Goal: Task Accomplishment & Management: Manage account settings

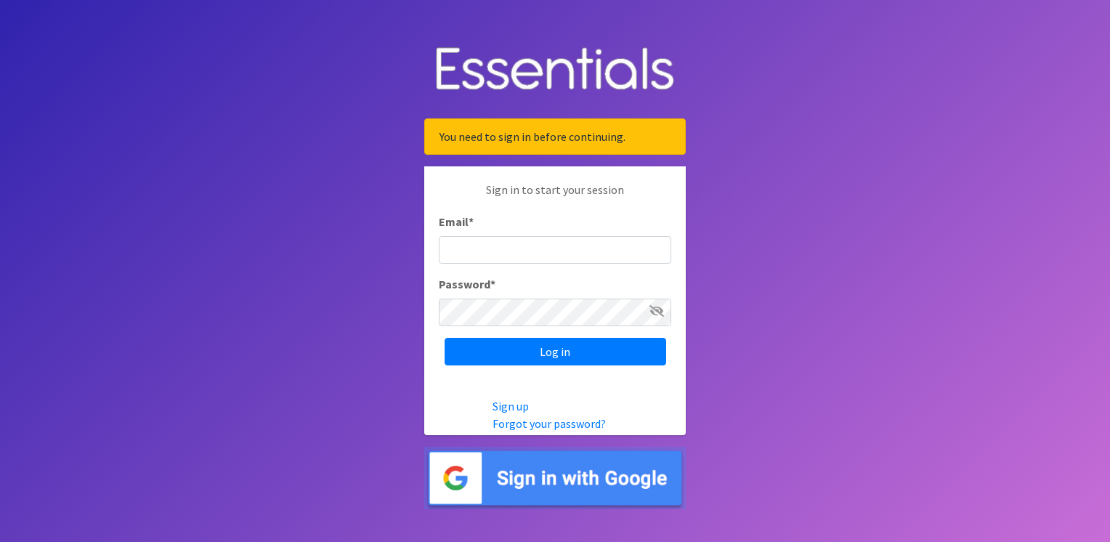
type input "service@periodokc.org"
click at [445, 338] on input "Log in" at bounding box center [556, 352] width 222 height 28
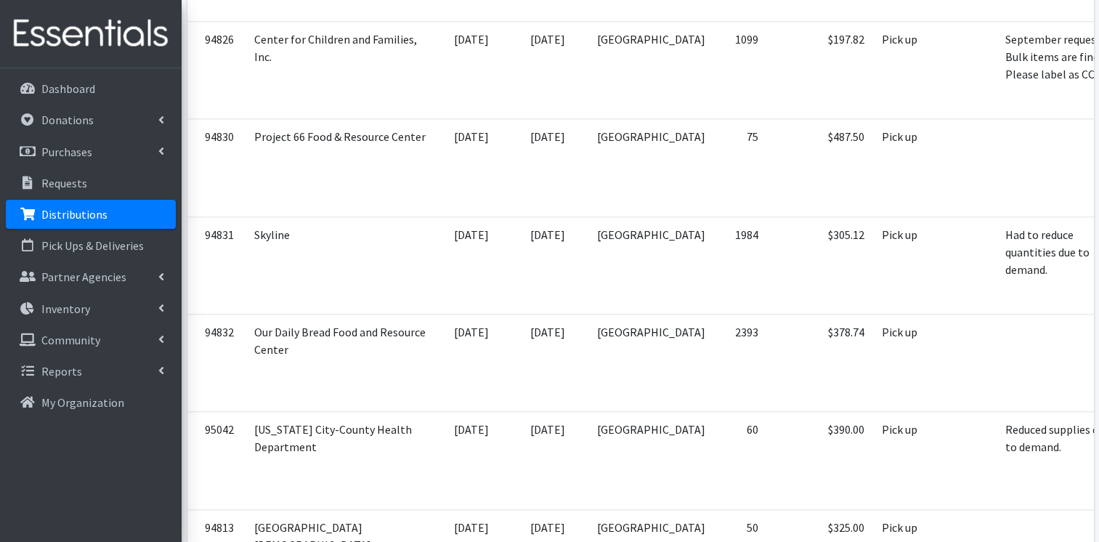
scroll to position [1537, 0]
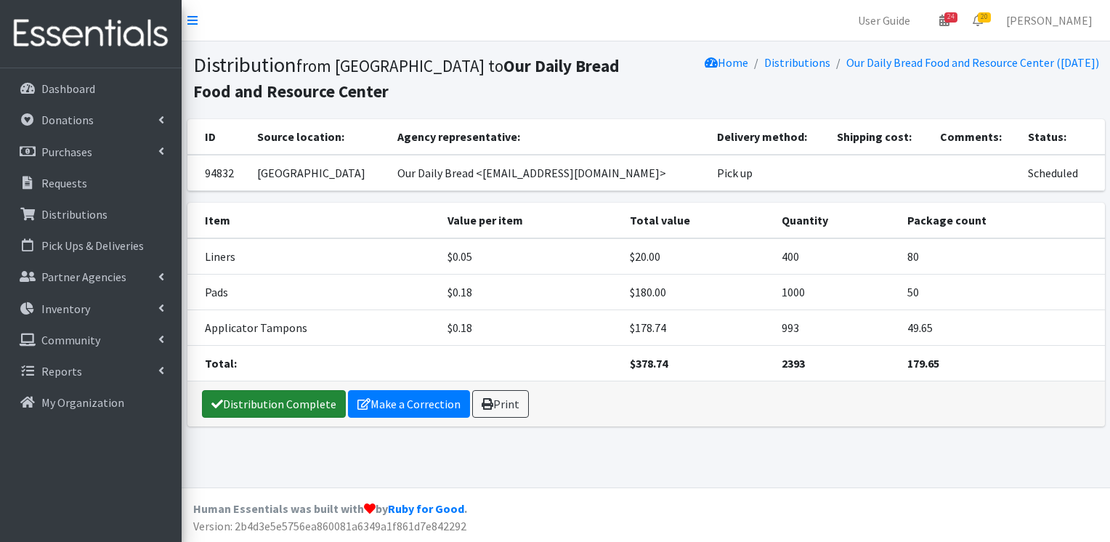
click at [294, 407] on link "Distribution Complete" at bounding box center [274, 404] width 144 height 28
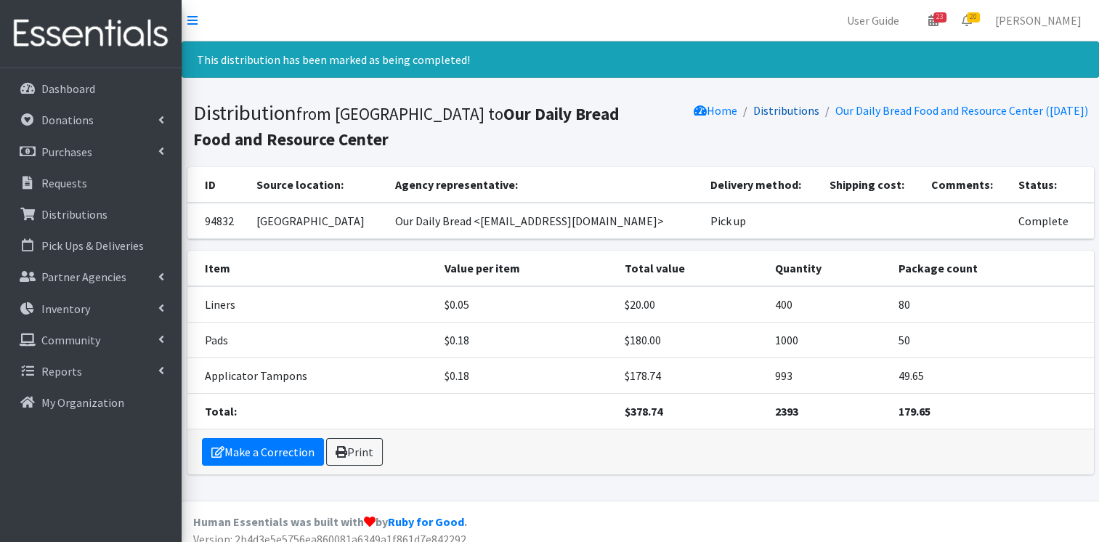
click at [768, 109] on link "Distributions" at bounding box center [786, 110] width 66 height 15
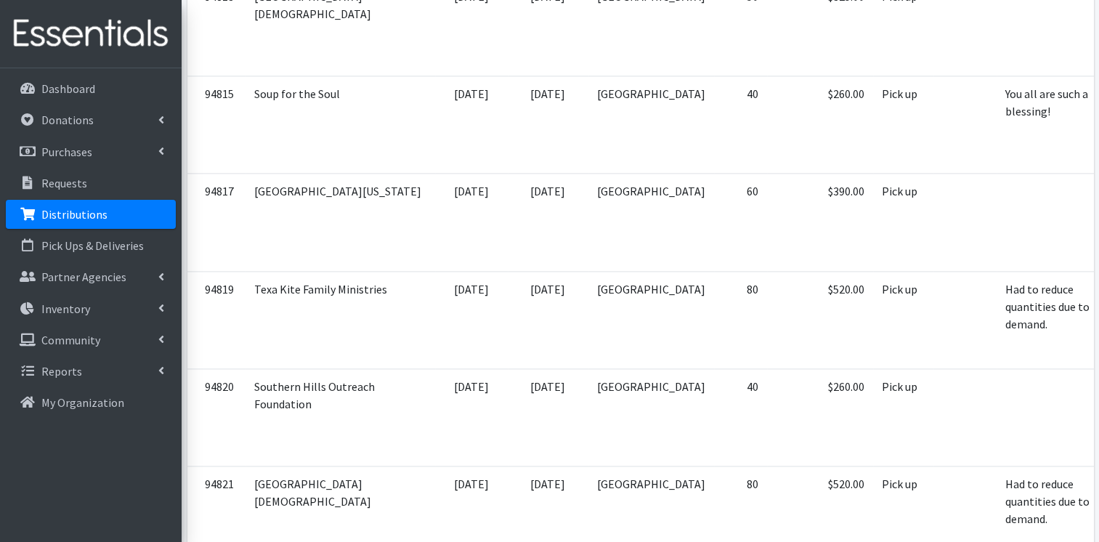
scroll to position [2058, 0]
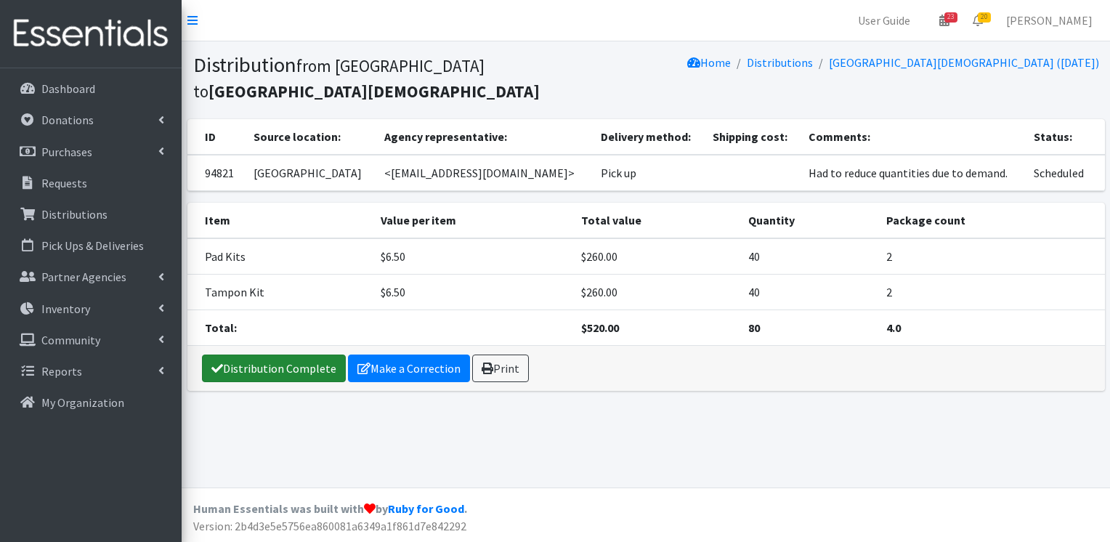
click at [318, 362] on link "Distribution Complete" at bounding box center [274, 369] width 144 height 28
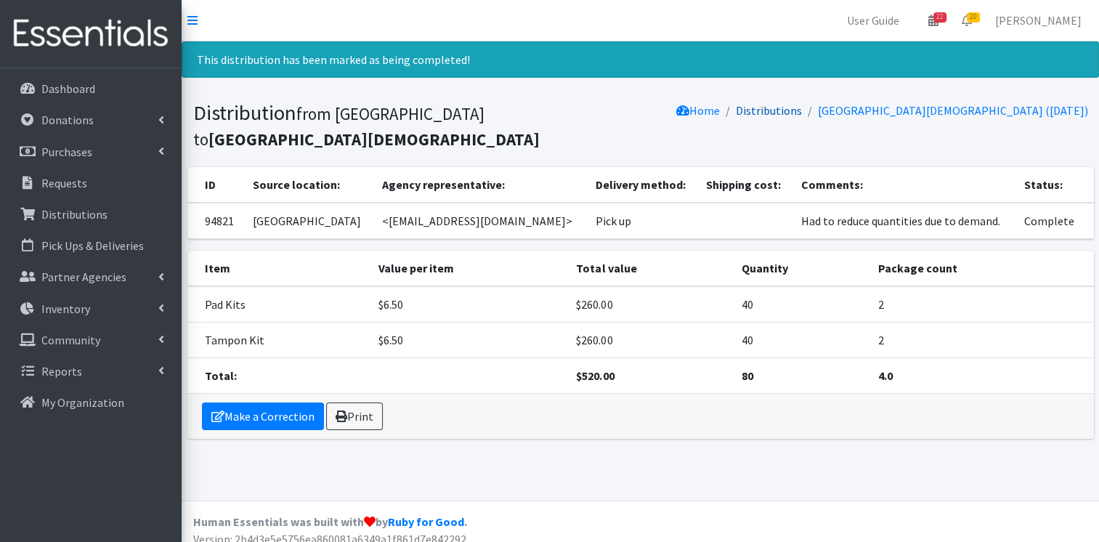
click at [802, 108] on link "Distributions" at bounding box center [769, 110] width 66 height 15
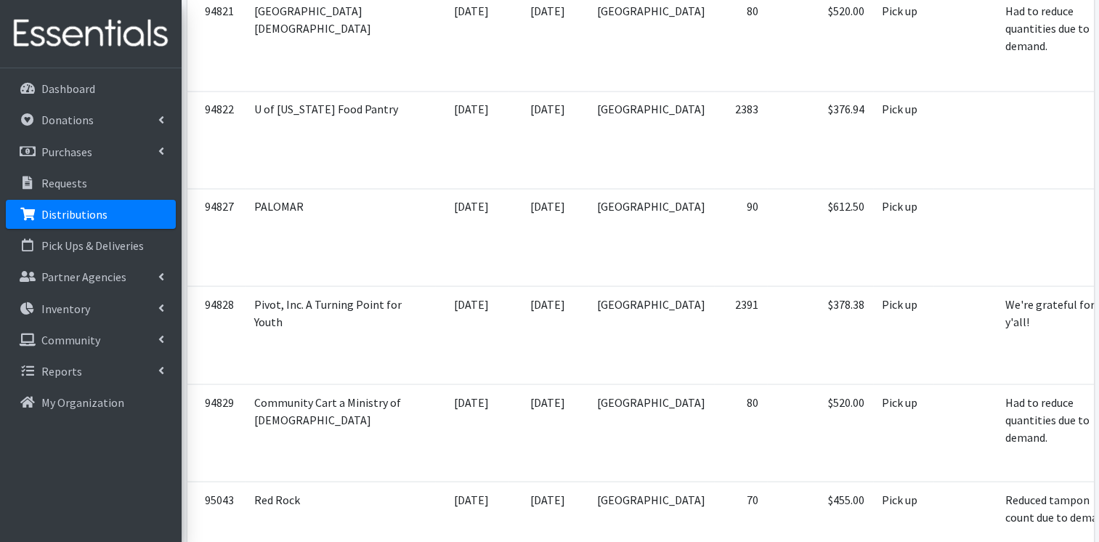
scroll to position [2700, 0]
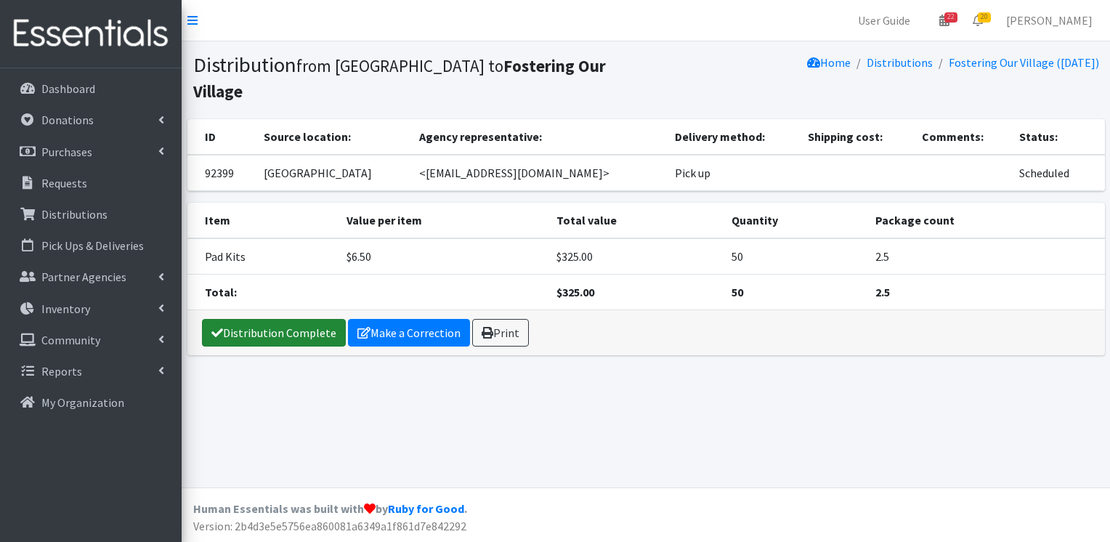
click at [320, 319] on link "Distribution Complete" at bounding box center [274, 333] width 144 height 28
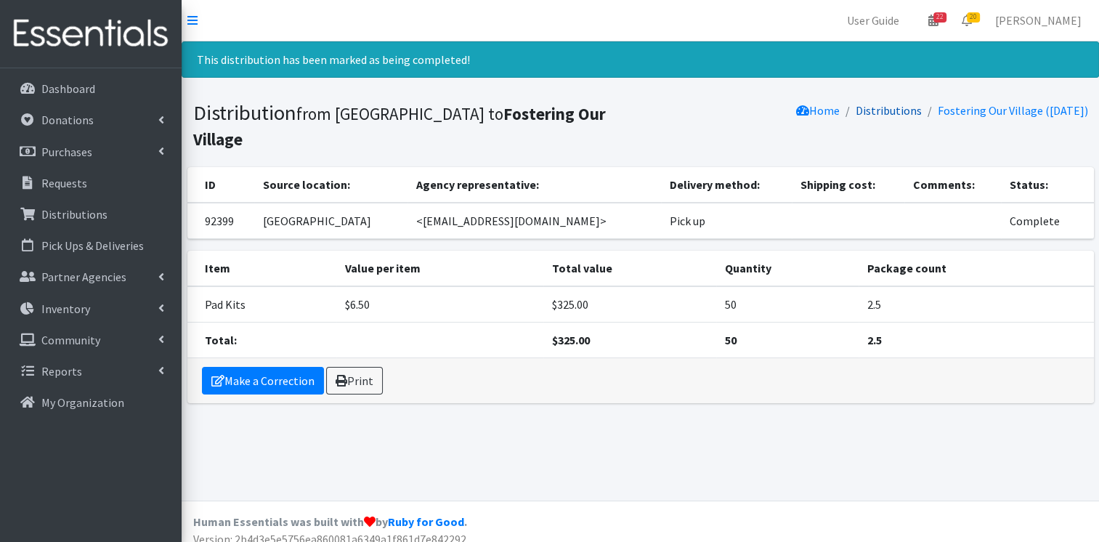
click at [892, 108] on link "Distributions" at bounding box center [889, 110] width 66 height 15
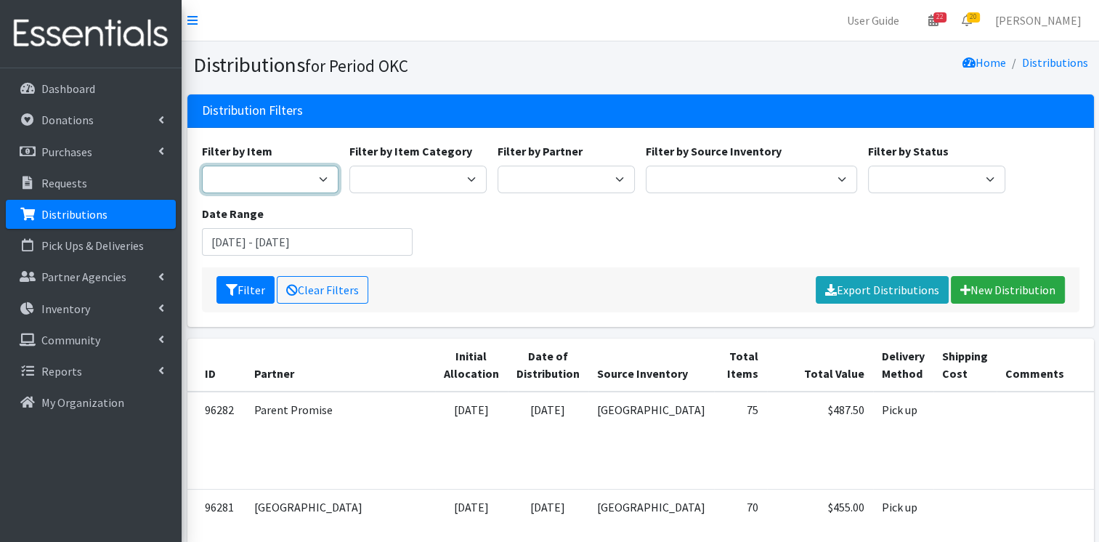
click at [317, 182] on select "Adult Incontinence Pads Applicator Tampons Bag Stickers Cloth Pads Cup 2 pack L…" at bounding box center [270, 180] width 137 height 28
click at [435, 208] on div "Filter by Item Adult Incontinence Pads Applicator Tampons Bag Stickers Cloth Pa…" at bounding box center [640, 204] width 889 height 125
click at [452, 181] on select "Bulk Products bags Pads Tampons boxes Kit Supplies Kits Menstrual Cups Kit Items" at bounding box center [417, 180] width 137 height 28
click at [561, 217] on div "Filter by Item Adult Incontinence Pads Applicator Tampons Bag Stickers Cloth Pa…" at bounding box center [640, 204] width 889 height 125
click at [605, 179] on select "ACTNow Health and Wellness Fair ASTEC Schools Bagz of luv Inc Bethesda CannaChu…" at bounding box center [566, 180] width 137 height 28
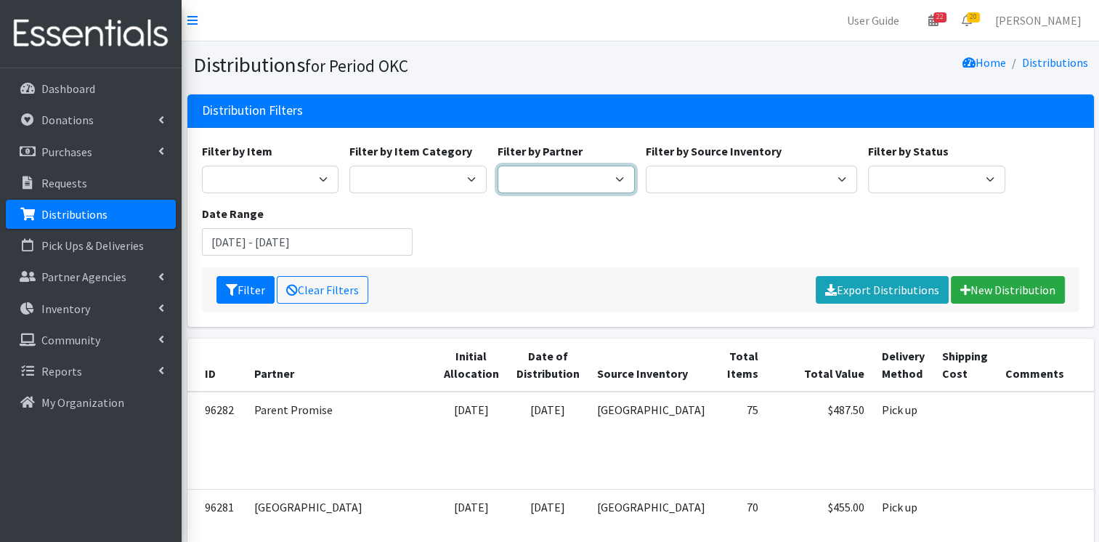
select select "5979"
click at [498, 166] on select "ACTNow Health and Wellness Fair ASTEC Schools Bagz of luv Inc Bethesda CannaChu…" at bounding box center [566, 180] width 137 height 28
click at [541, 282] on div "Filter Clear Filters Export Distributions New Distribution" at bounding box center [641, 289] width 878 height 45
click at [259, 281] on button "Filter" at bounding box center [246, 290] width 58 height 28
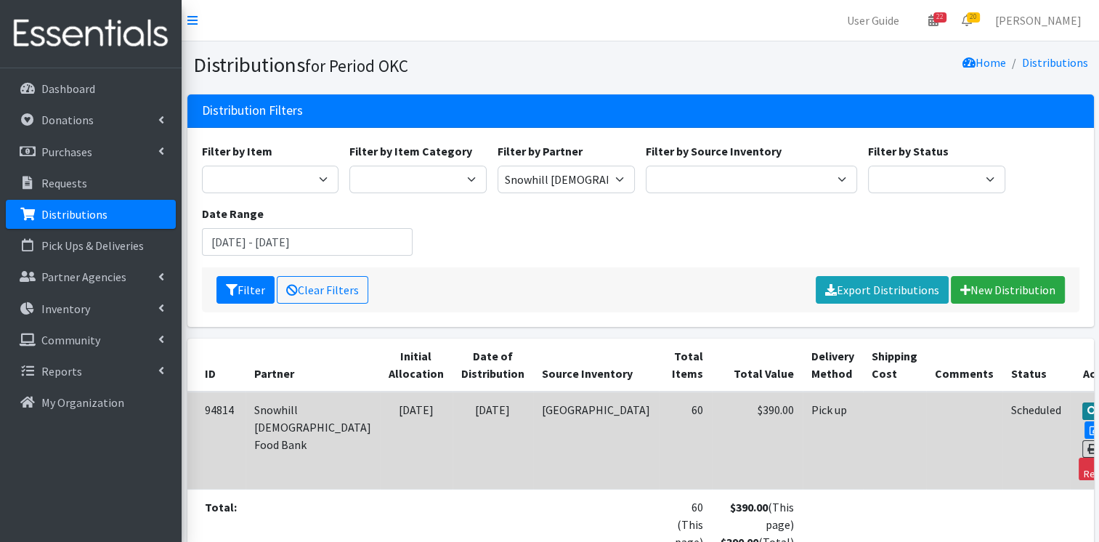
click at [1083, 409] on link "View" at bounding box center [1103, 411] width 41 height 17
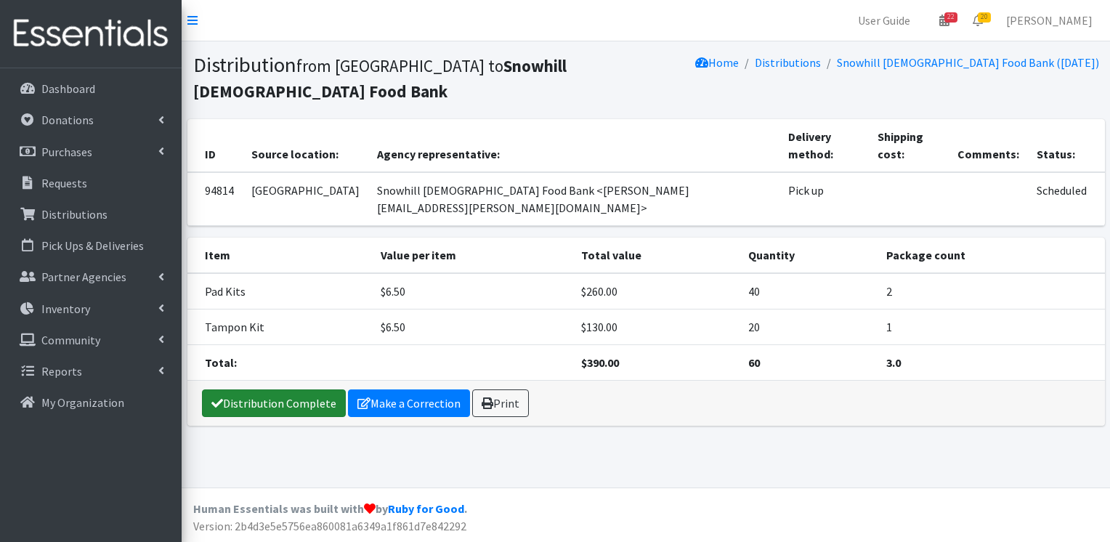
click at [291, 389] on link "Distribution Complete" at bounding box center [274, 403] width 144 height 28
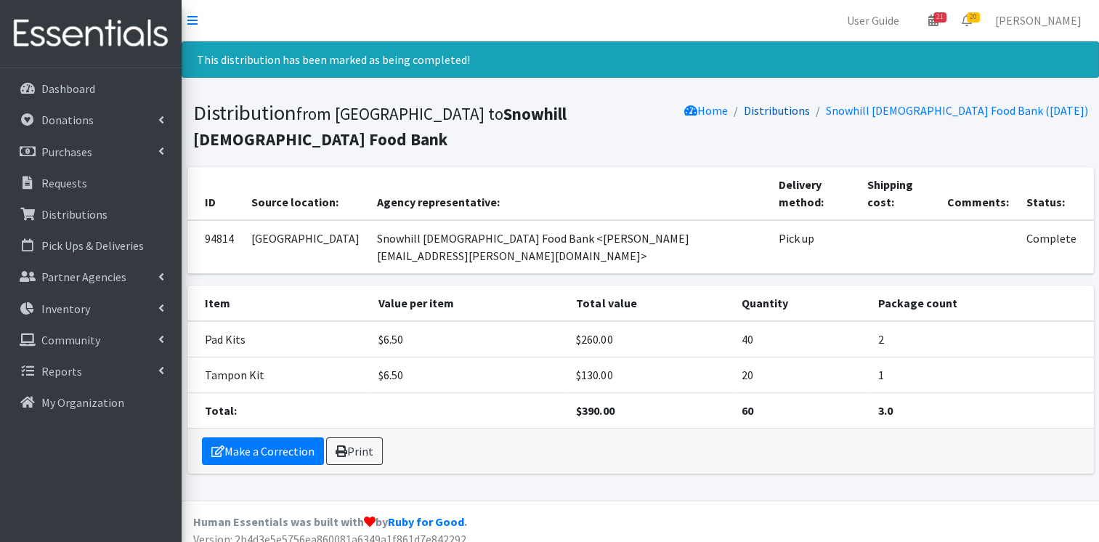
click at [810, 113] on link "Distributions" at bounding box center [777, 110] width 66 height 15
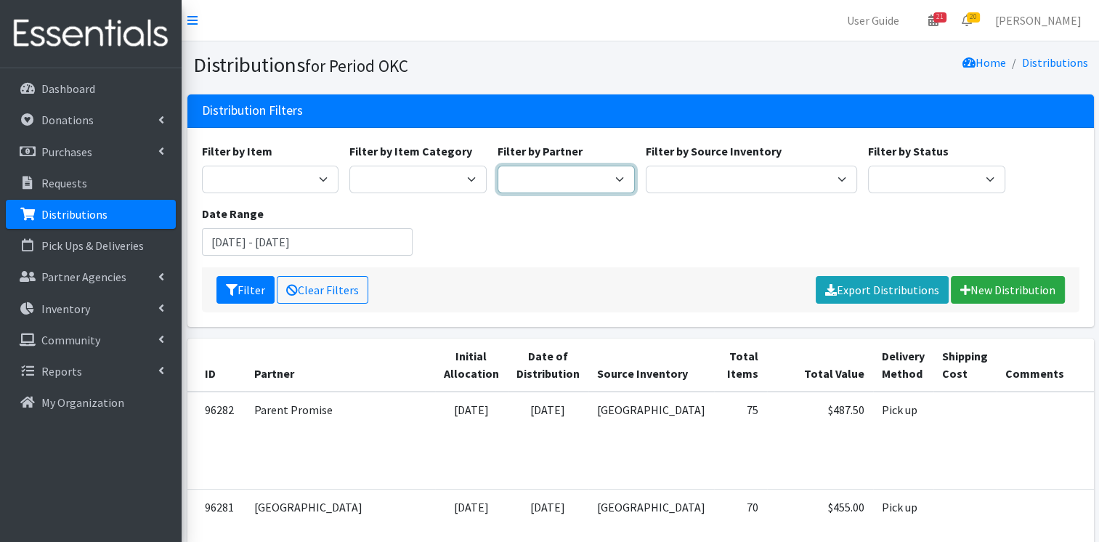
click at [616, 185] on select "ACTNow Health and Wellness Fair ASTEC Schools Bagz of luv Inc Bethesda CannaChu…" at bounding box center [566, 180] width 137 height 28
select select "5726"
click at [498, 166] on select "ACTNow Health and Wellness Fair ASTEC Schools Bagz of luv Inc Bethesda CannaChu…" at bounding box center [566, 180] width 137 height 28
click at [248, 291] on button "Filter" at bounding box center [246, 290] width 58 height 28
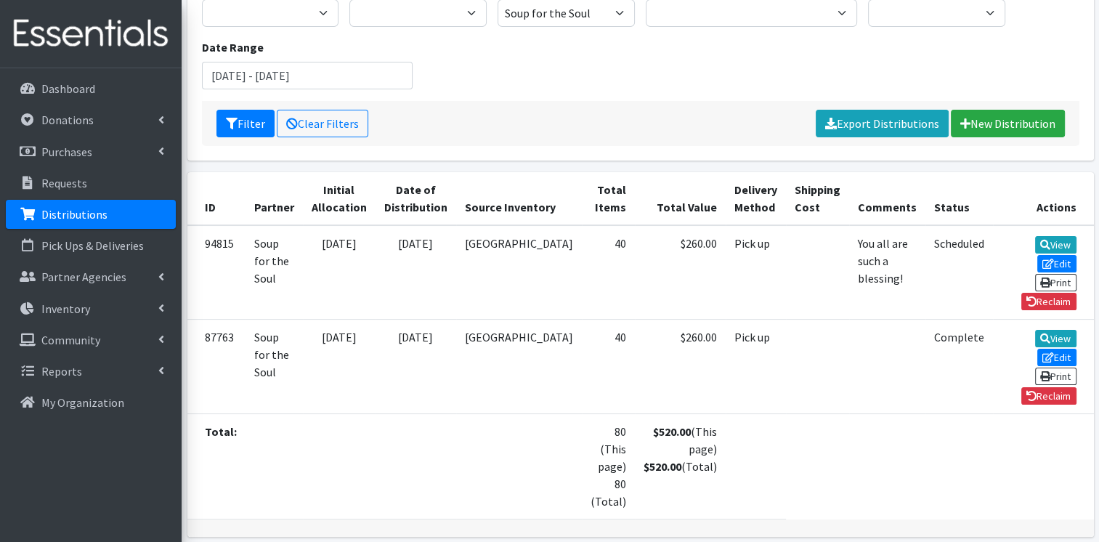
scroll to position [178, 0]
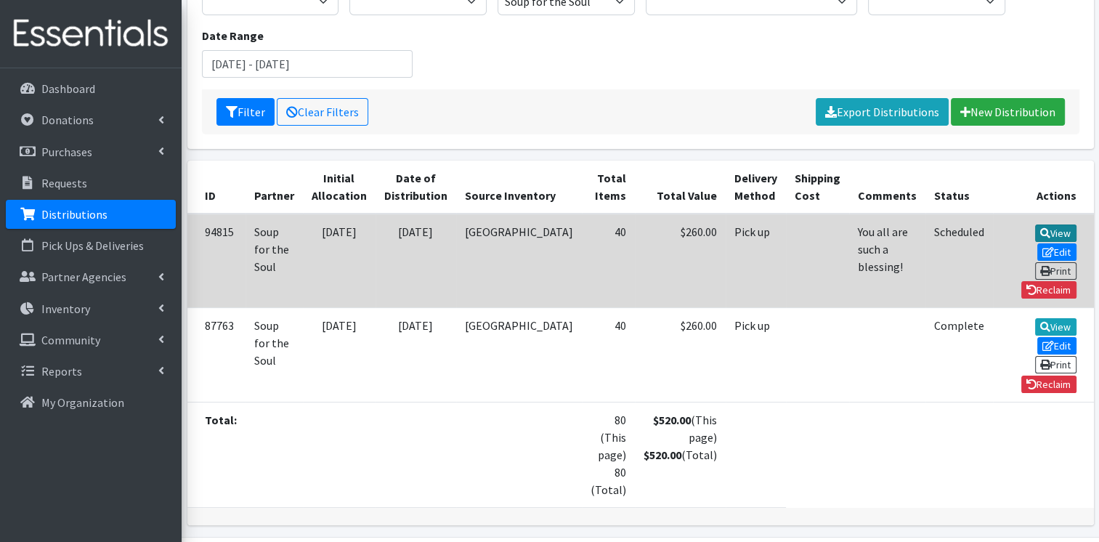
click at [1035, 234] on link "View" at bounding box center [1055, 233] width 41 height 17
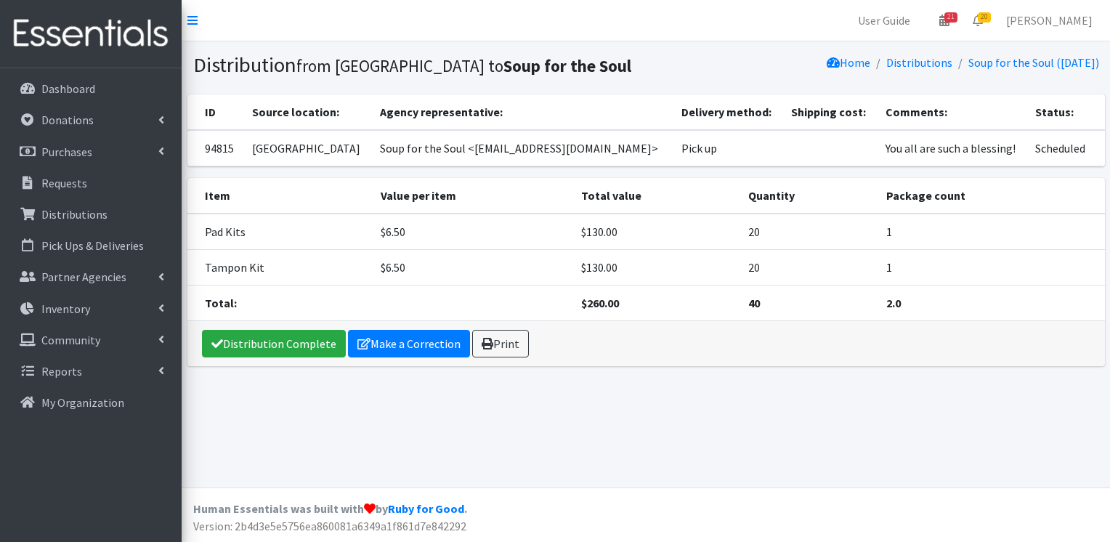
click at [968, 234] on td "1" at bounding box center [991, 232] width 227 height 36
click at [945, 234] on td "1" at bounding box center [991, 232] width 227 height 36
click at [898, 67] on link "Distributions" at bounding box center [919, 62] width 66 height 15
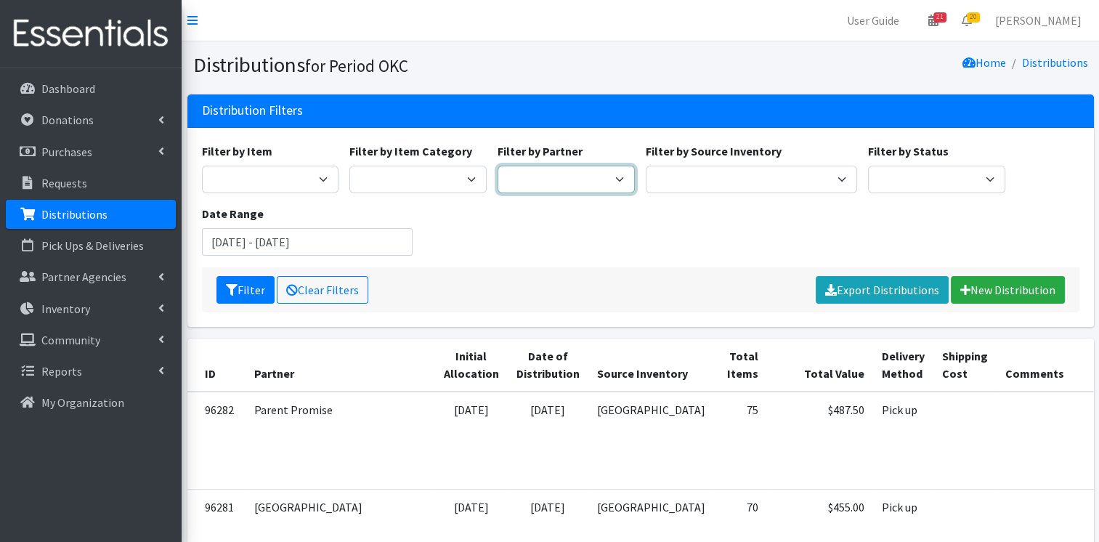
click at [594, 176] on select "ACTNow Health and Wellness Fair ASTEC Schools Bagz of luv Inc Bethesda CannaChu…" at bounding box center [566, 180] width 137 height 28
select select "3766"
click at [498, 166] on select "ACTNow Health and Wellness Fair ASTEC Schools Bagz of luv Inc Bethesda CannaChu…" at bounding box center [566, 180] width 137 height 28
click at [227, 292] on icon "submit" at bounding box center [232, 290] width 12 height 12
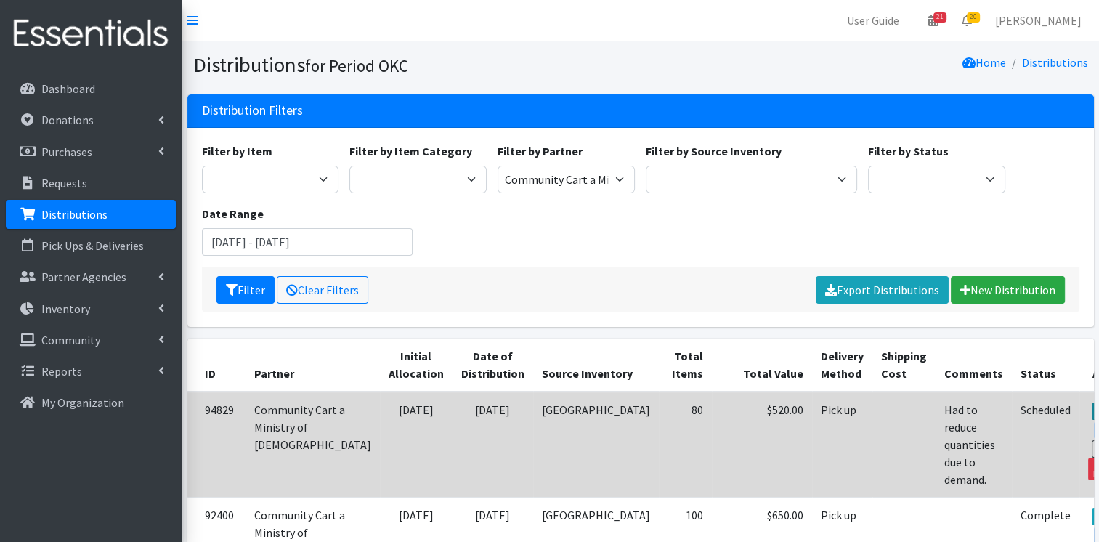
click at [1092, 413] on link "View" at bounding box center [1112, 411] width 41 height 17
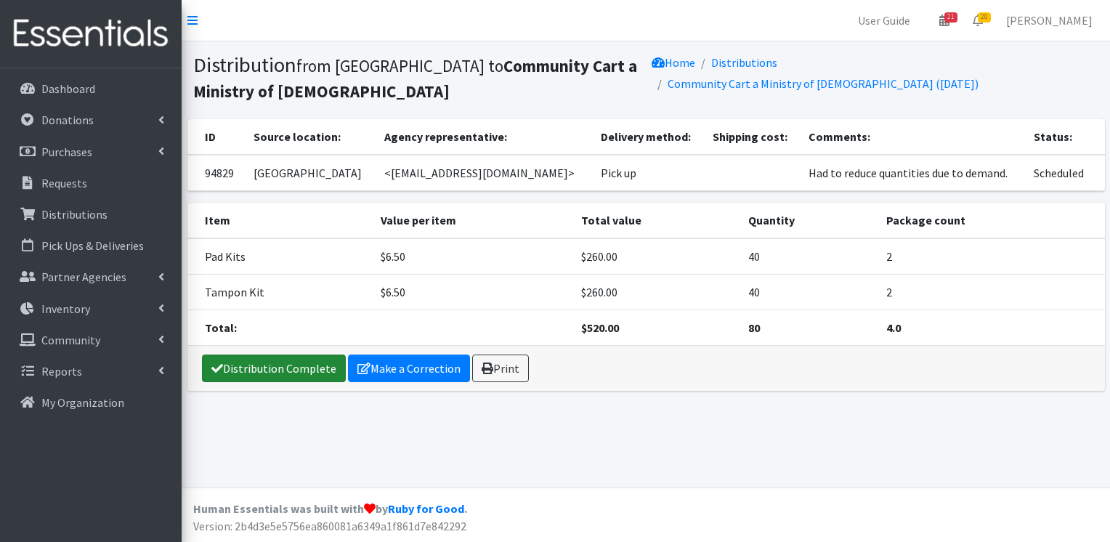
click at [231, 379] on link "Distribution Complete" at bounding box center [274, 369] width 144 height 28
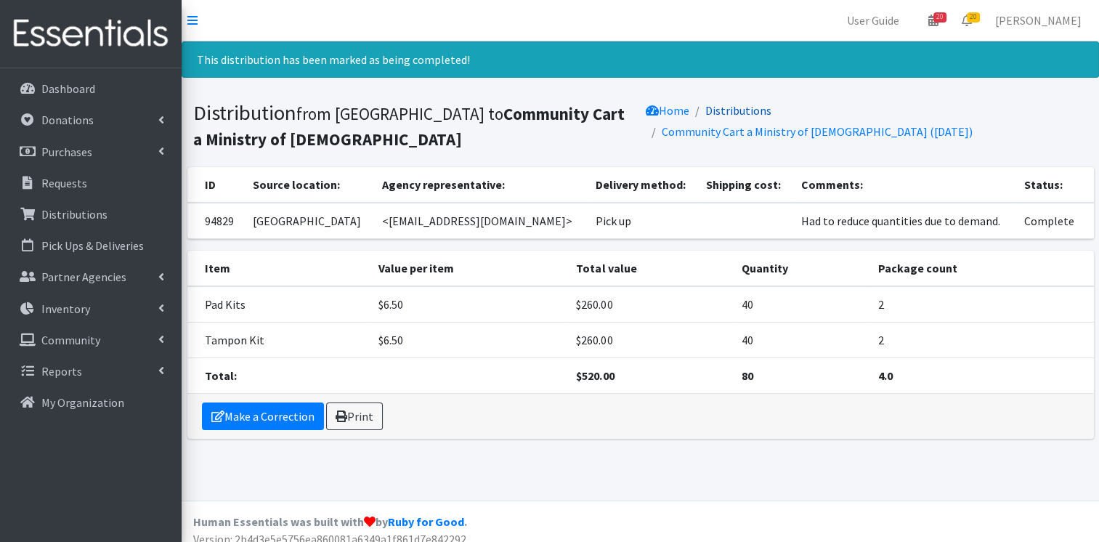
click at [745, 106] on link "Distributions" at bounding box center [739, 110] width 66 height 15
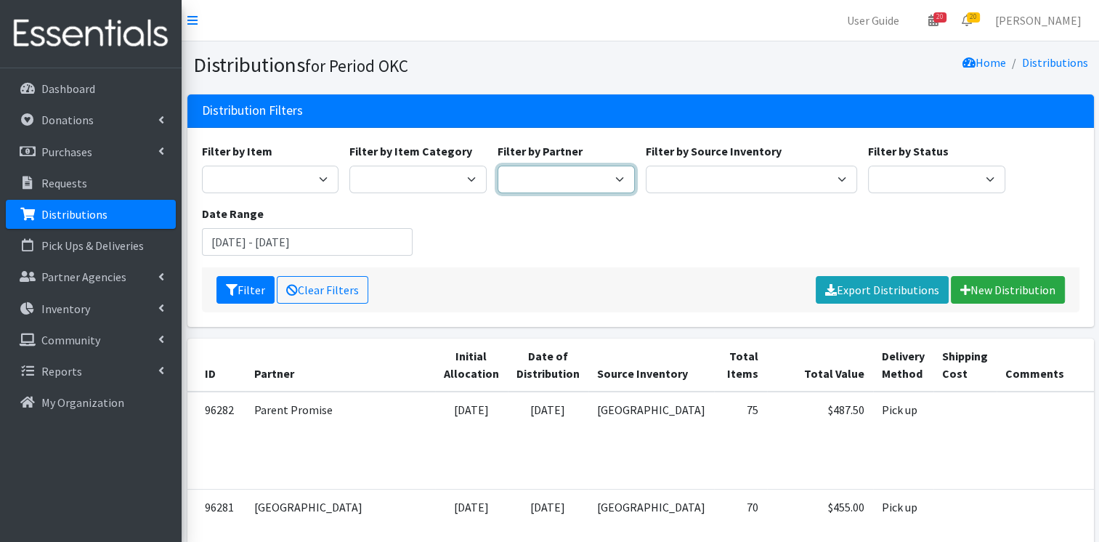
click at [608, 173] on select "ACTNow Health and Wellness Fair ASTEC Schools Bagz of luv Inc Bethesda CannaChu…" at bounding box center [566, 180] width 137 height 28
select select "4459"
click at [498, 166] on select "ACTNow Health and Wellness Fair ASTEC Schools Bagz of luv Inc Bethesda CannaChu…" at bounding box center [566, 180] width 137 height 28
click at [227, 296] on button "Filter" at bounding box center [246, 290] width 58 height 28
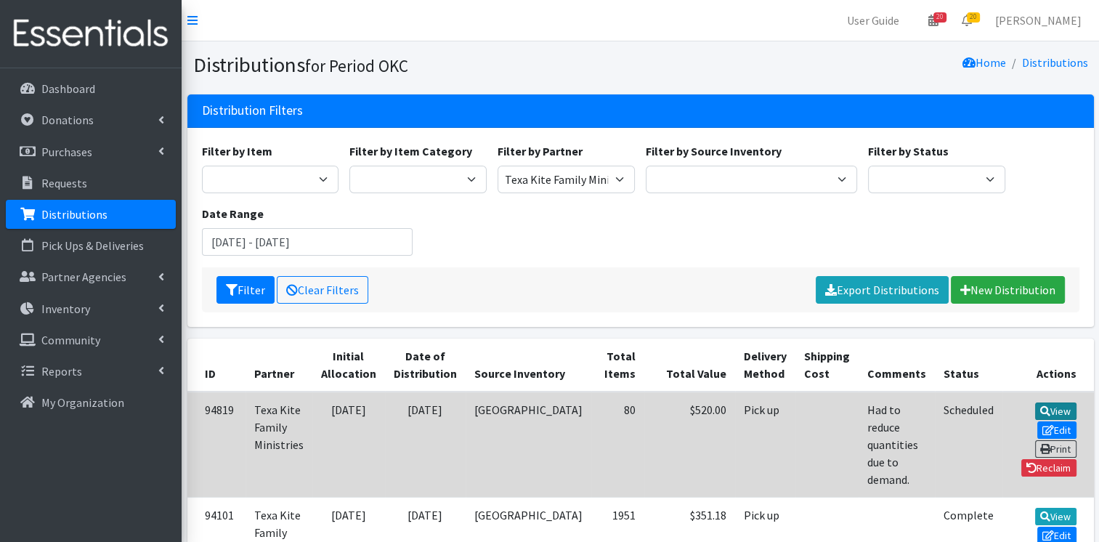
click at [1035, 408] on link "View" at bounding box center [1055, 411] width 41 height 17
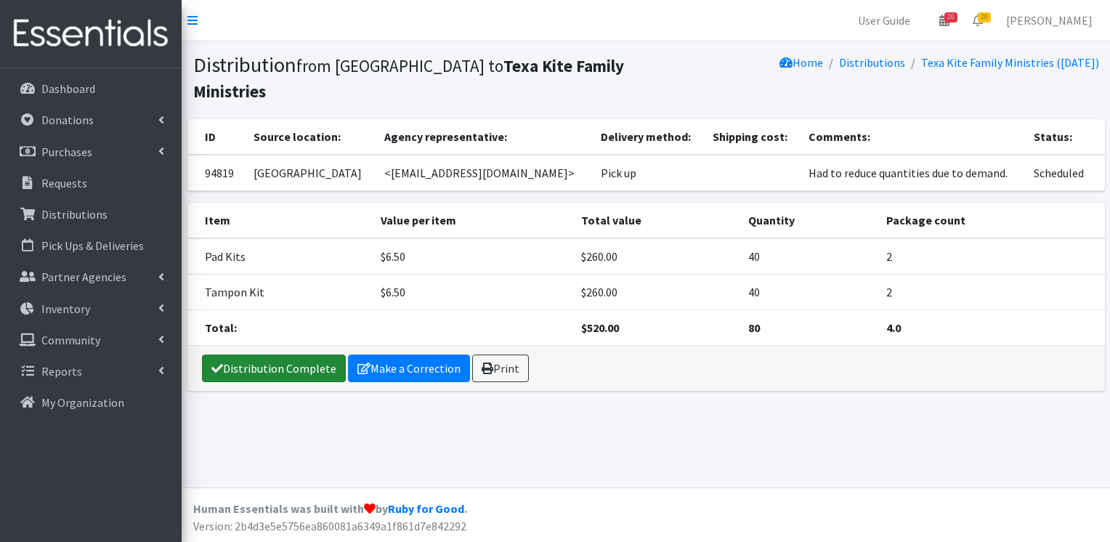
click at [250, 355] on link "Distribution Complete" at bounding box center [274, 369] width 144 height 28
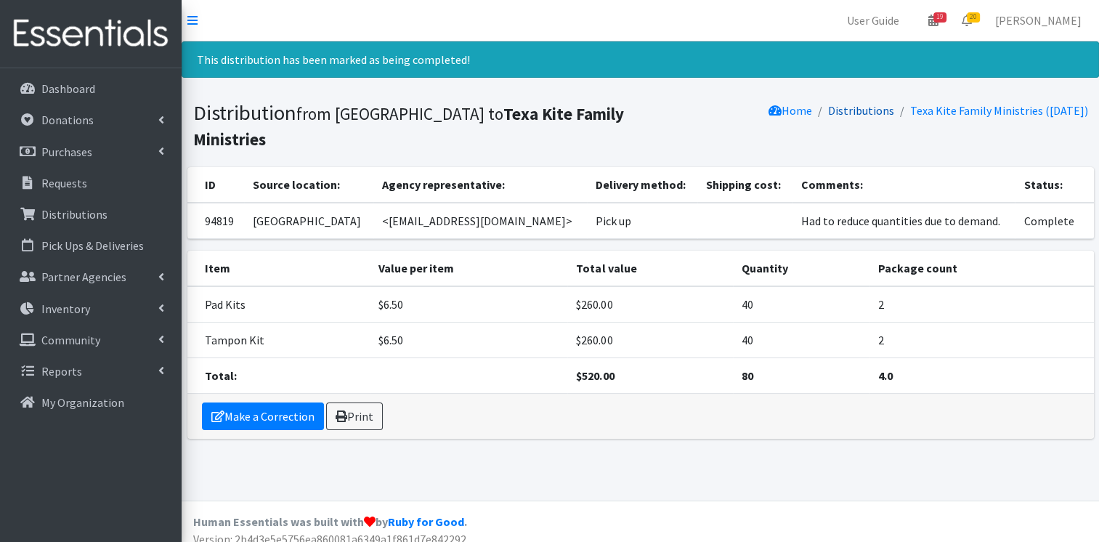
click at [831, 109] on link "Distributions" at bounding box center [861, 110] width 66 height 15
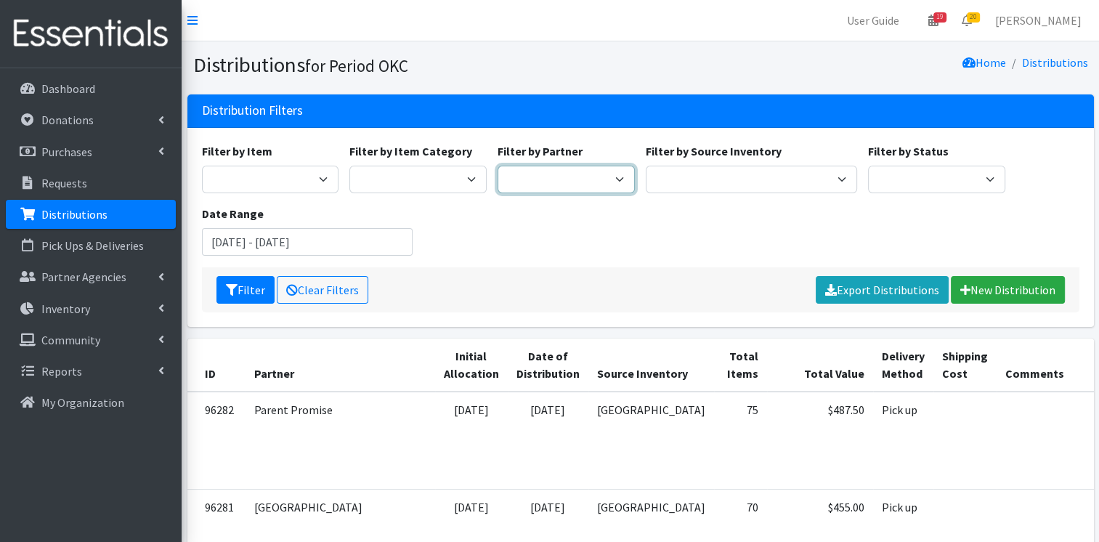
click at [584, 188] on select "ACTNow Health and Wellness Fair ASTEC Schools Bagz of luv Inc Bethesda CannaChu…" at bounding box center [566, 180] width 137 height 28
select select "3791"
click at [498, 166] on select "ACTNow Health and Wellness Fair ASTEC Schools Bagz of luv Inc Bethesda CannaChu…" at bounding box center [566, 180] width 137 height 28
click at [246, 289] on button "Filter" at bounding box center [246, 290] width 58 height 28
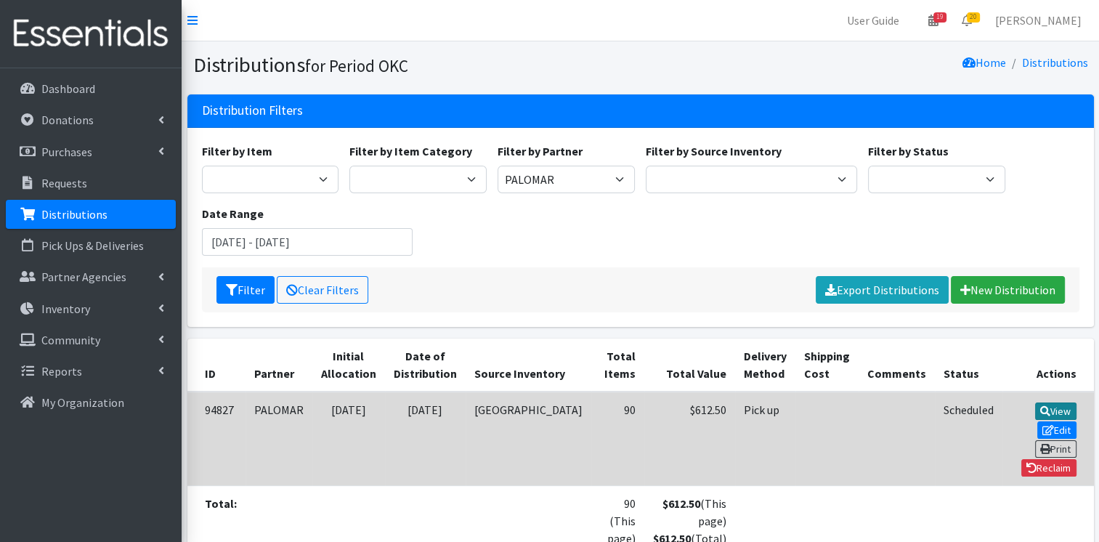
click at [1035, 408] on link "View" at bounding box center [1055, 411] width 41 height 17
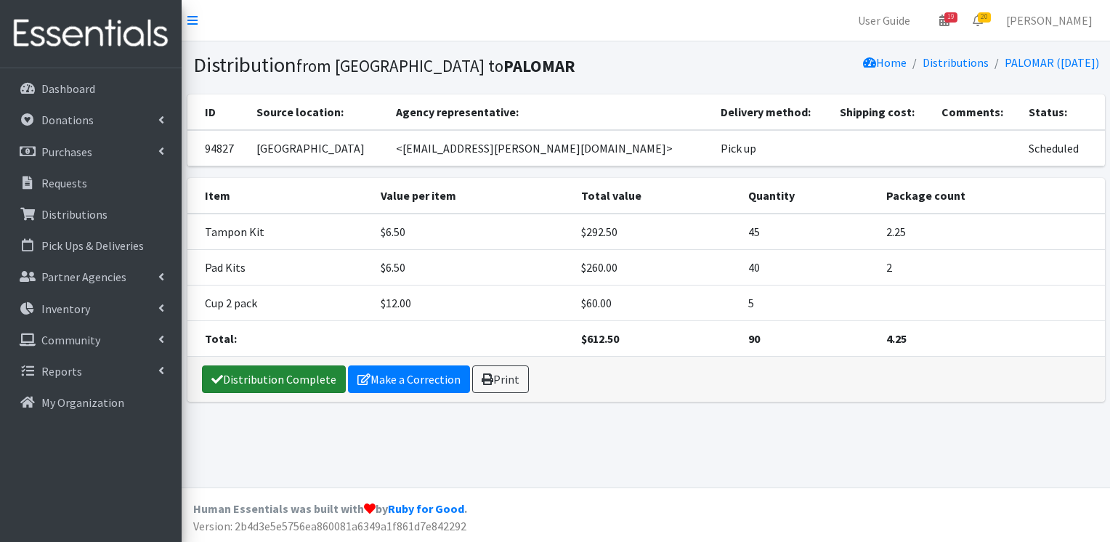
click at [273, 381] on link "Distribution Complete" at bounding box center [274, 379] width 144 height 28
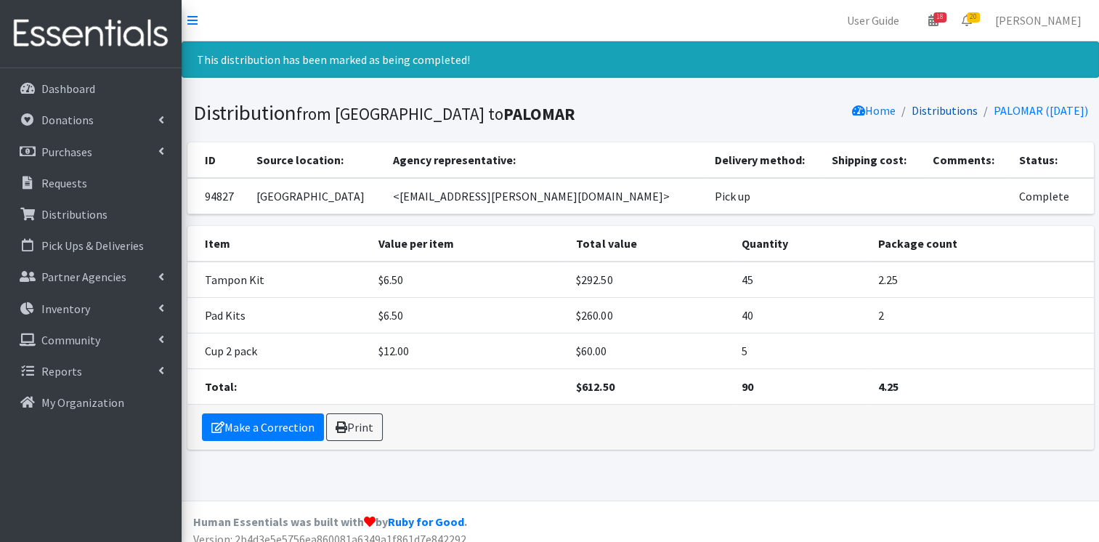
click at [938, 110] on link "Distributions" at bounding box center [945, 110] width 66 height 15
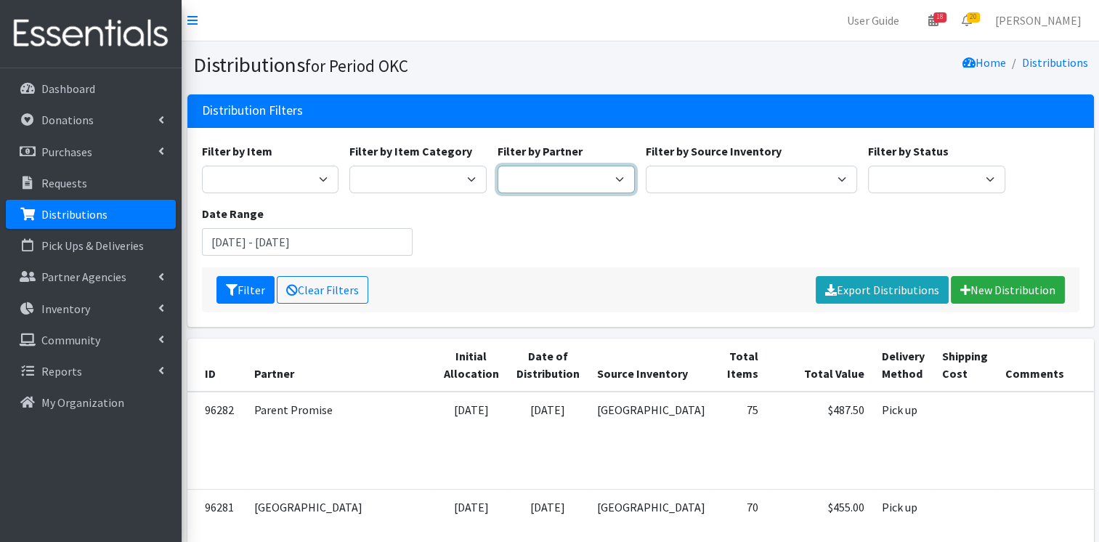
click at [581, 186] on select "ACTNow Health and Wellness Fair ASTEC Schools Bagz of luv Inc Bethesda CannaChu…" at bounding box center [566, 180] width 137 height 28
select select "3791"
click at [498, 166] on select "ACTNow Health and Wellness Fair ASTEC Schools Bagz of luv Inc Bethesda CannaChu…" at bounding box center [566, 180] width 137 height 28
click at [230, 295] on icon "submit" at bounding box center [232, 290] width 12 height 12
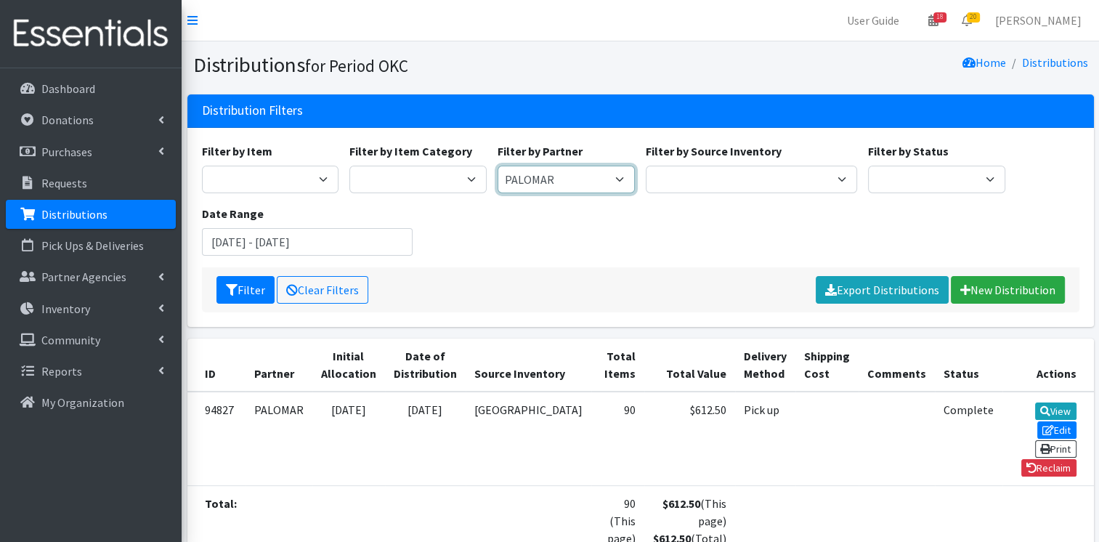
click at [574, 178] on select "ACTNow Health and Wellness Fair ASTEC Schools Bagz of luv Inc Bethesda CannaChu…" at bounding box center [566, 180] width 137 height 28
select select "3794"
click at [498, 166] on select "ACTNow Health and Wellness Fair ASTEC Schools Bagz of luv Inc Bethesda CannaChu…" at bounding box center [566, 180] width 137 height 28
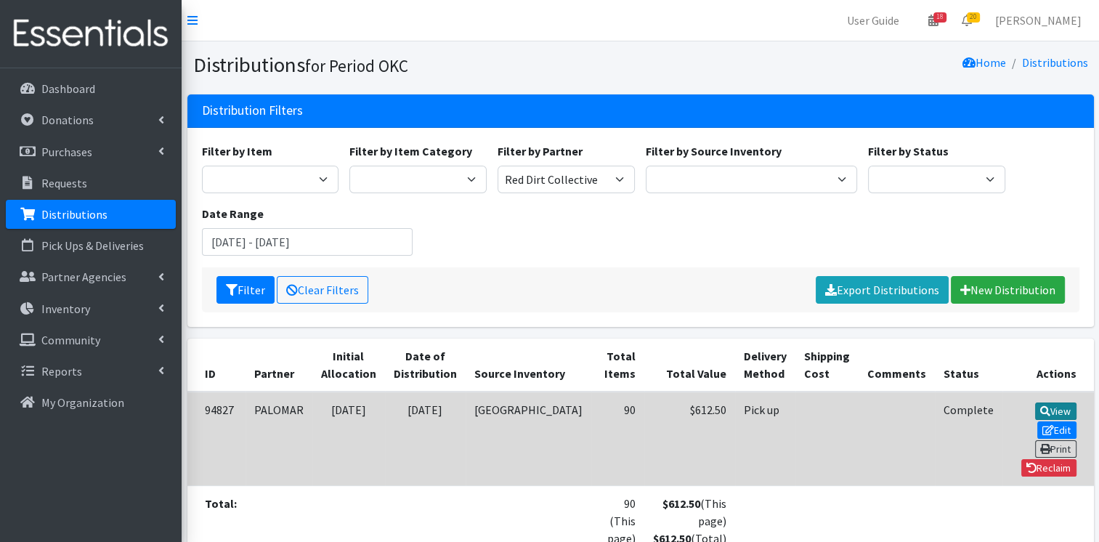
click at [1035, 407] on link "View" at bounding box center [1055, 411] width 41 height 17
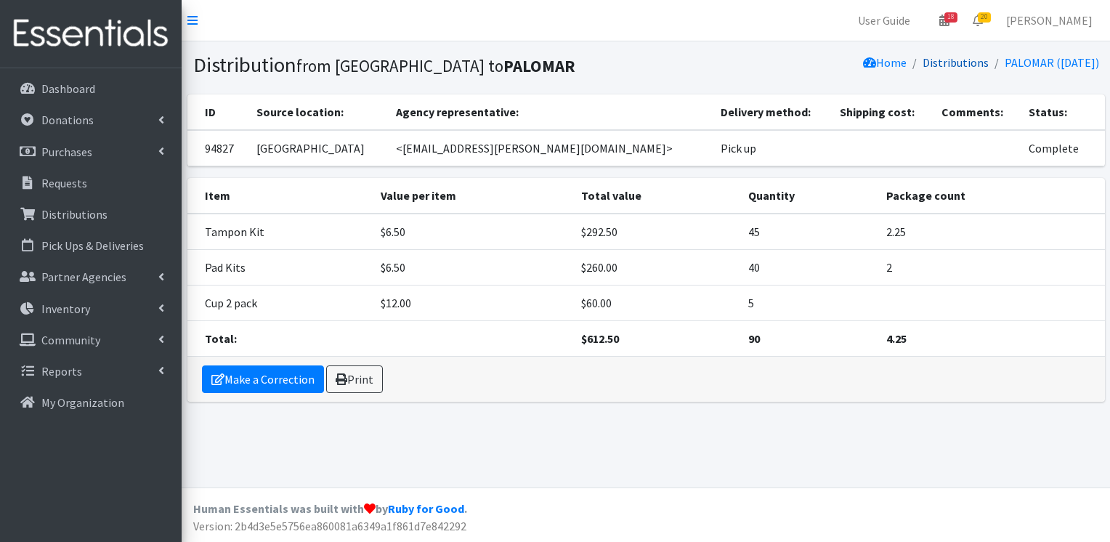
click at [950, 66] on link "Distributions" at bounding box center [956, 62] width 66 height 15
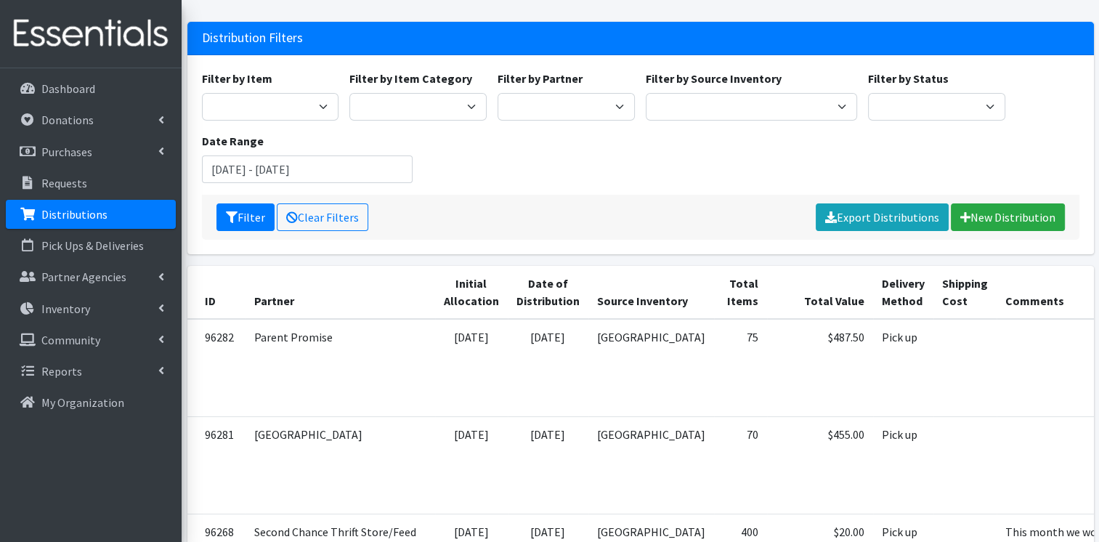
scroll to position [868, 0]
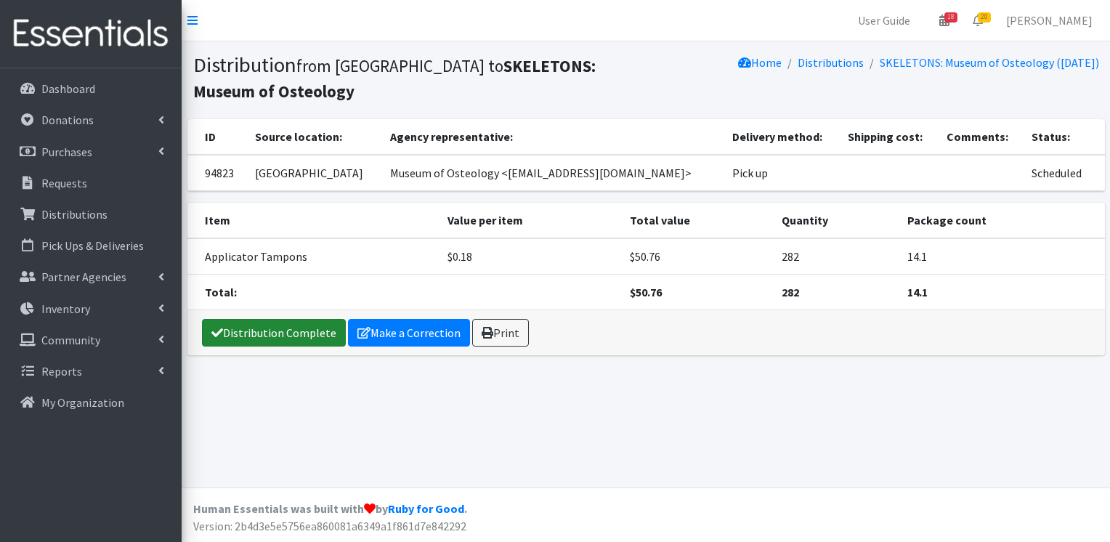
click at [267, 334] on link "Distribution Complete" at bounding box center [274, 333] width 144 height 28
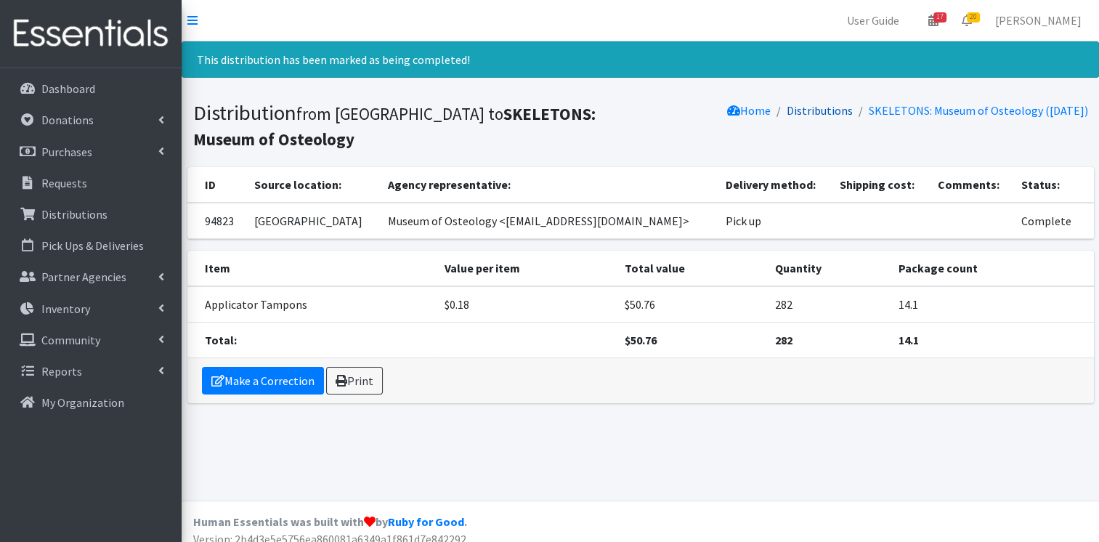
click at [814, 114] on link "Distributions" at bounding box center [820, 110] width 66 height 15
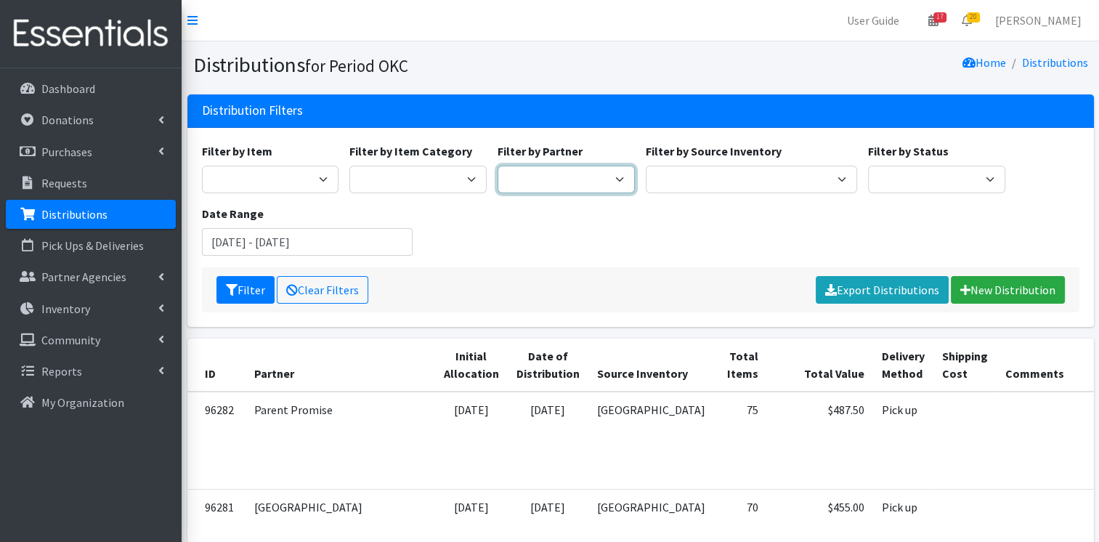
click at [555, 178] on select "ACTNow Health and Wellness Fair ASTEC Schools Bagz of luv Inc Bethesda CannaChu…" at bounding box center [566, 180] width 137 height 28
select select "4173"
click at [498, 166] on select "ACTNow Health and Wellness Fair ASTEC Schools Bagz of luv Inc Bethesda CannaChu…" at bounding box center [566, 180] width 137 height 28
click at [248, 281] on button "Filter" at bounding box center [246, 290] width 58 height 28
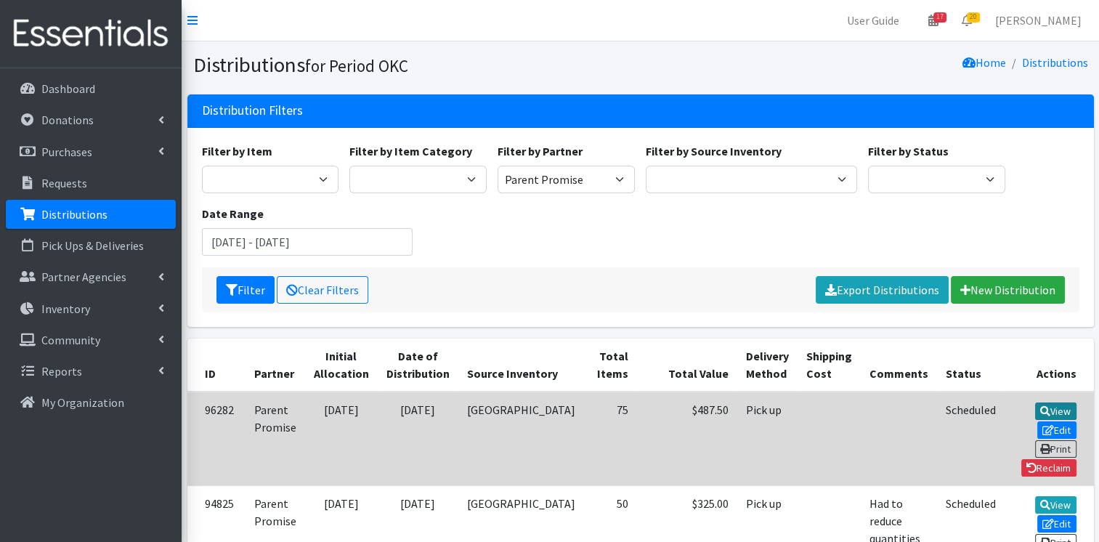
click at [1040, 406] on icon at bounding box center [1045, 411] width 10 height 10
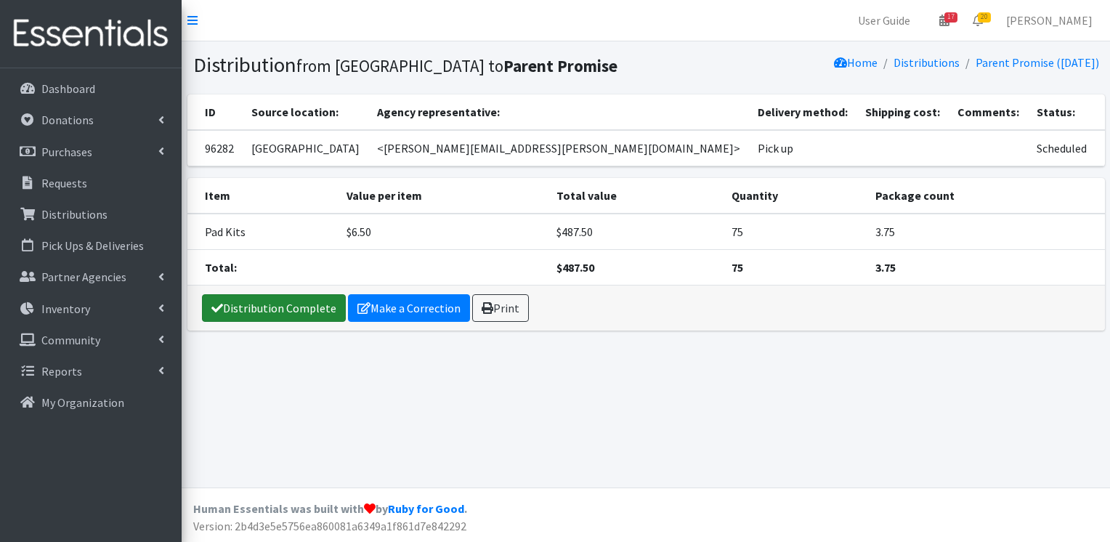
click at [272, 310] on link "Distribution Complete" at bounding box center [274, 308] width 144 height 28
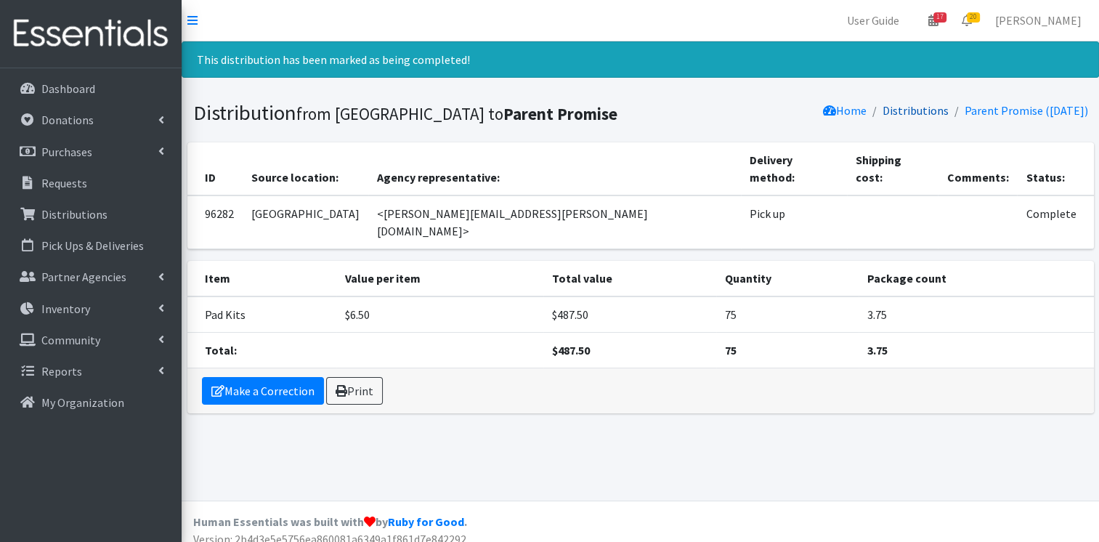
click at [916, 116] on link "Distributions" at bounding box center [916, 110] width 66 height 15
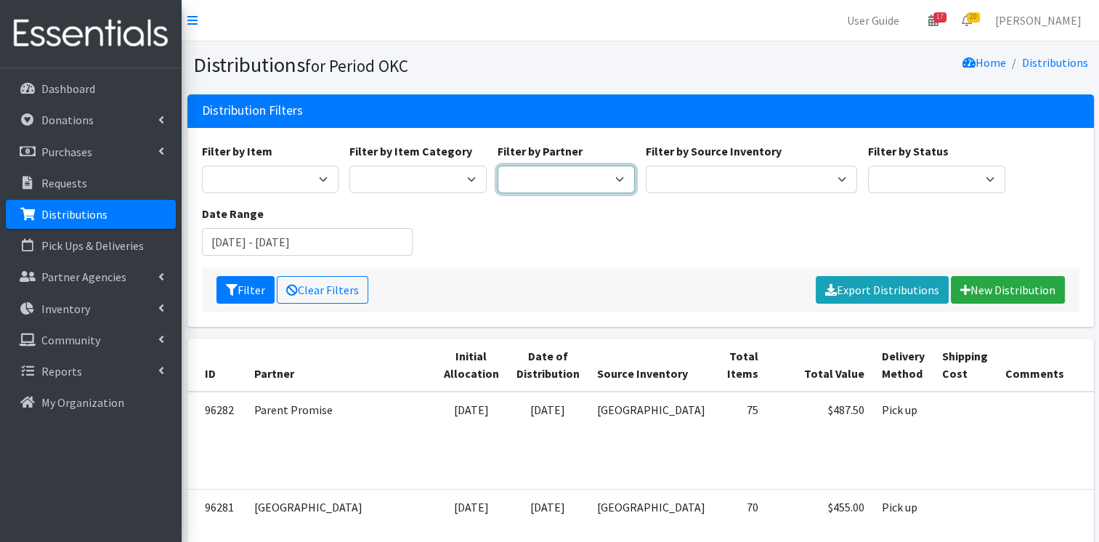
click at [587, 177] on select "ACTNow Health and Wellness Fair ASTEC Schools Bagz of luv Inc Bethesda CannaChu…" at bounding box center [566, 180] width 137 height 28
select select "3793"
click at [498, 166] on select "ACTNow Health and Wellness Fair ASTEC Schools Bagz of luv Inc Bethesda CannaChu…" at bounding box center [566, 180] width 137 height 28
click at [244, 290] on button "Filter" at bounding box center [246, 290] width 58 height 28
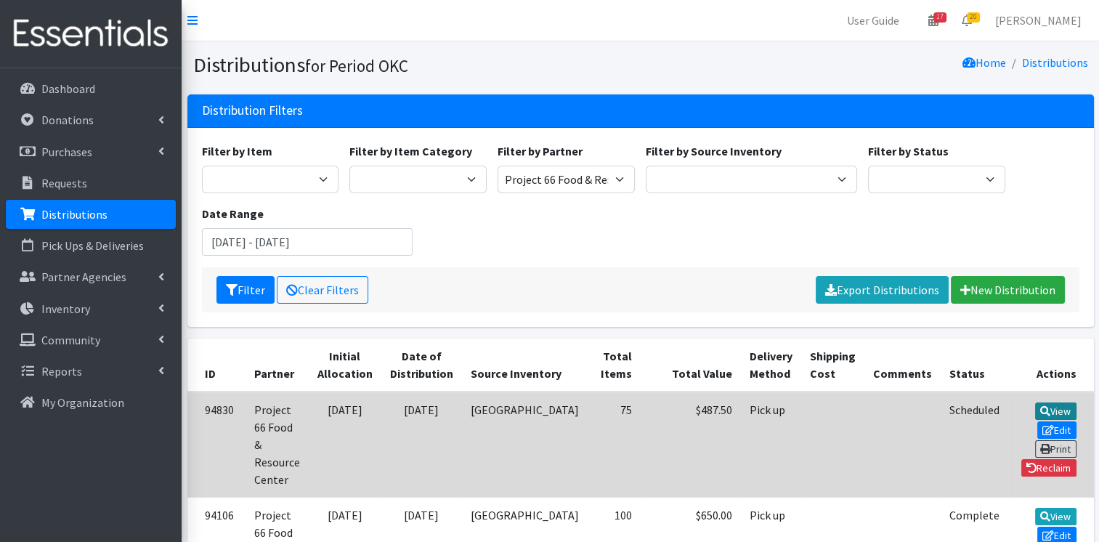
click at [1035, 408] on link "View" at bounding box center [1055, 411] width 41 height 17
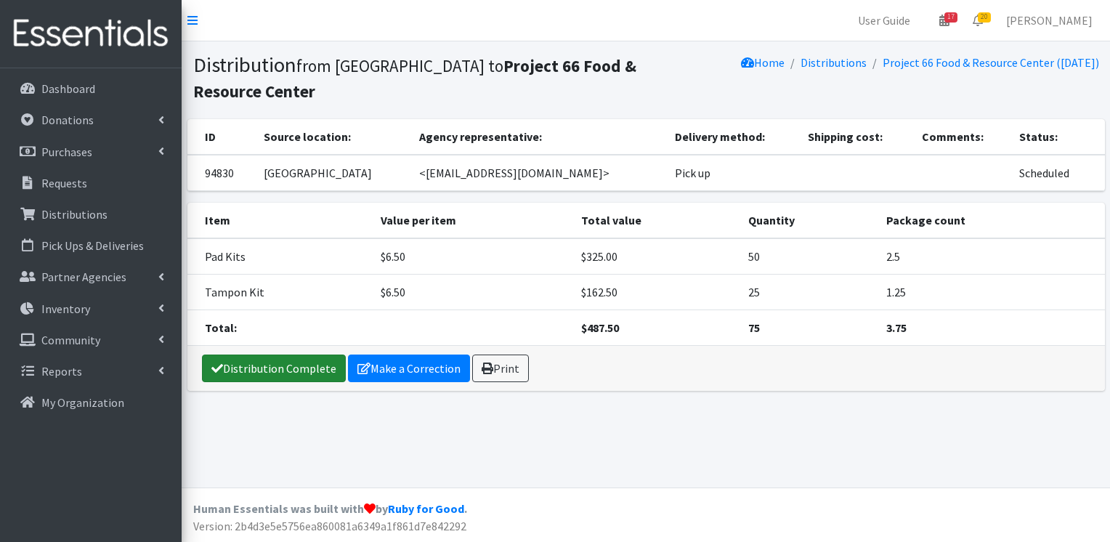
click at [269, 368] on link "Distribution Complete" at bounding box center [274, 369] width 144 height 28
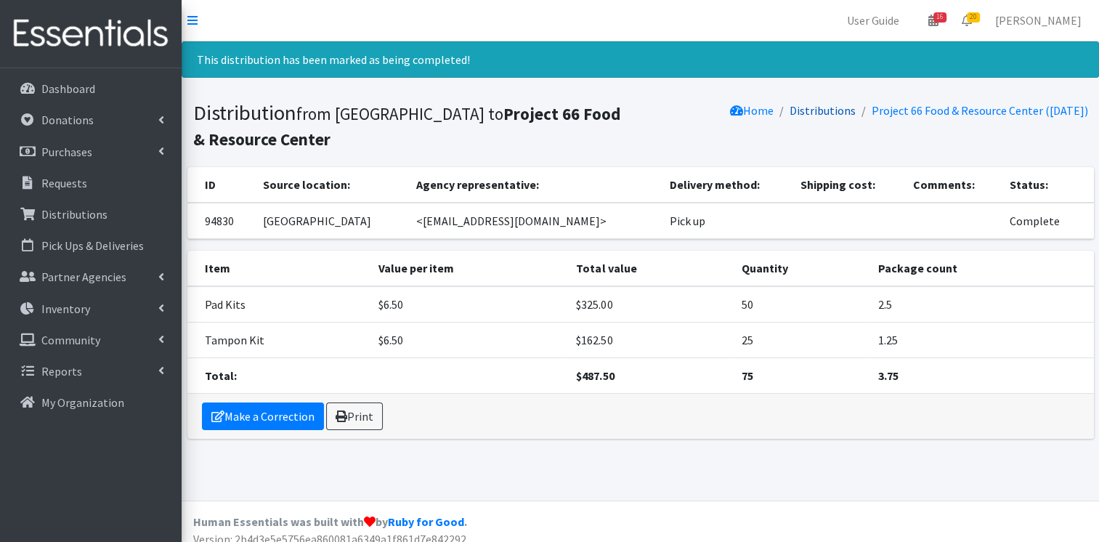
click at [804, 115] on link "Distributions" at bounding box center [823, 110] width 66 height 15
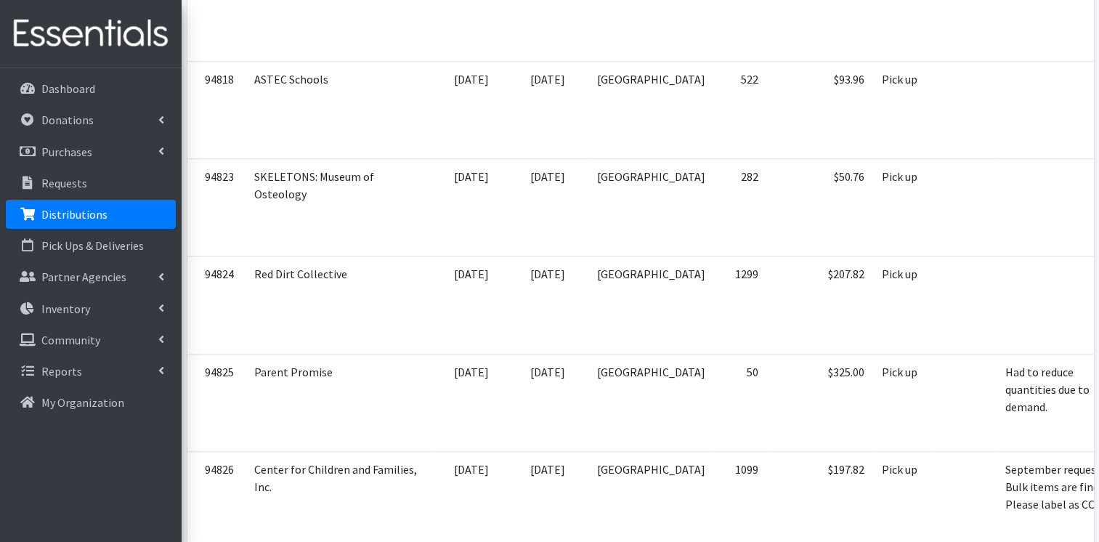
scroll to position [1065, 0]
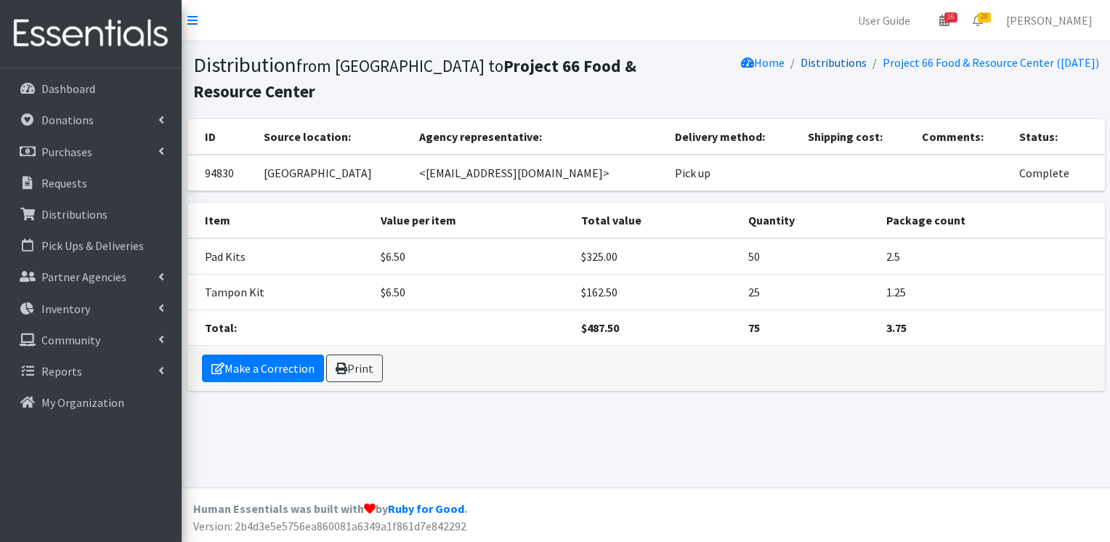
click at [826, 60] on link "Distributions" at bounding box center [834, 62] width 66 height 15
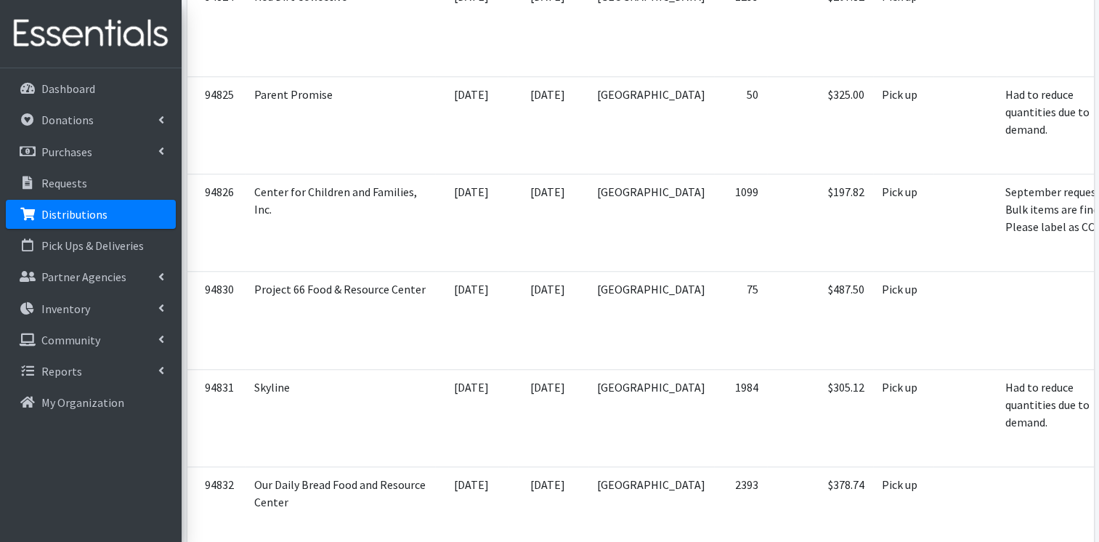
scroll to position [1335, 0]
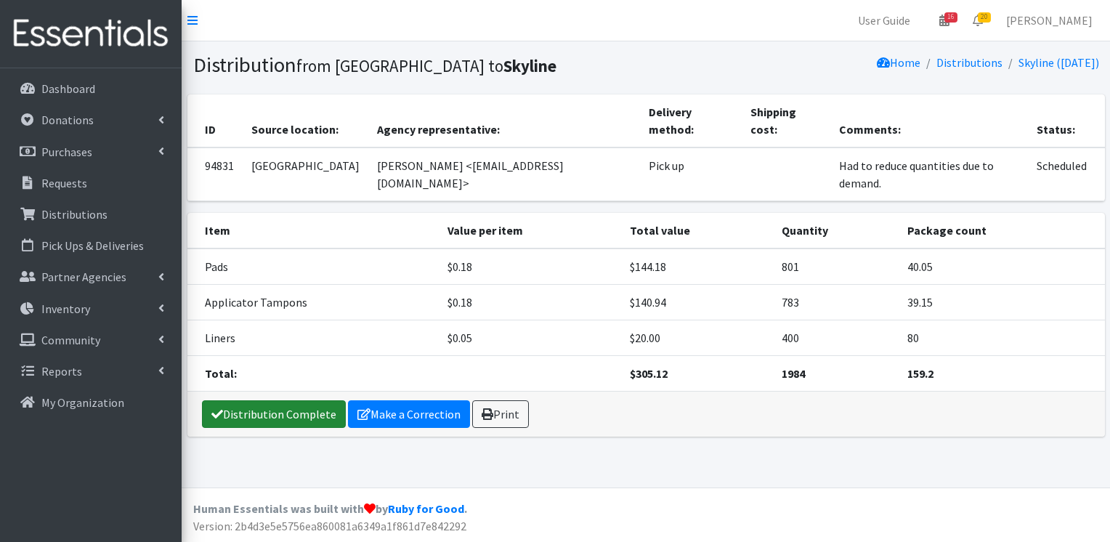
click at [263, 400] on link "Distribution Complete" at bounding box center [274, 414] width 144 height 28
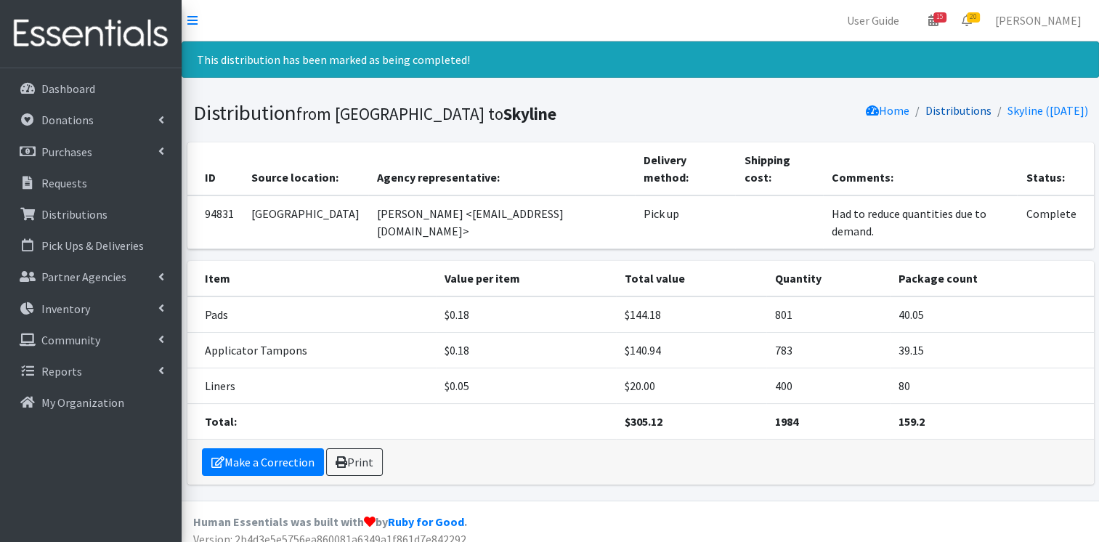
click at [948, 109] on link "Distributions" at bounding box center [959, 110] width 66 height 15
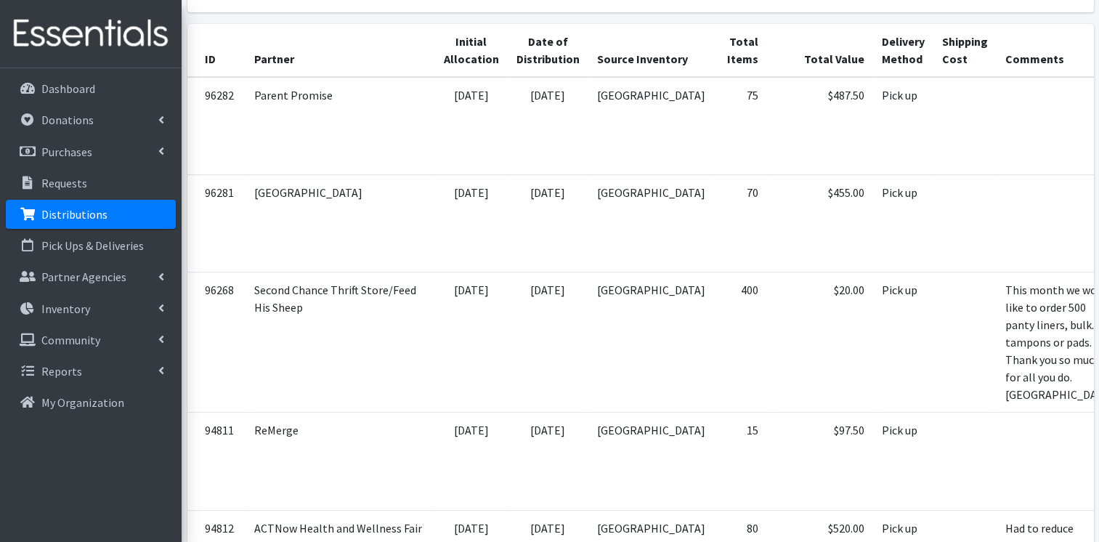
scroll to position [351, 0]
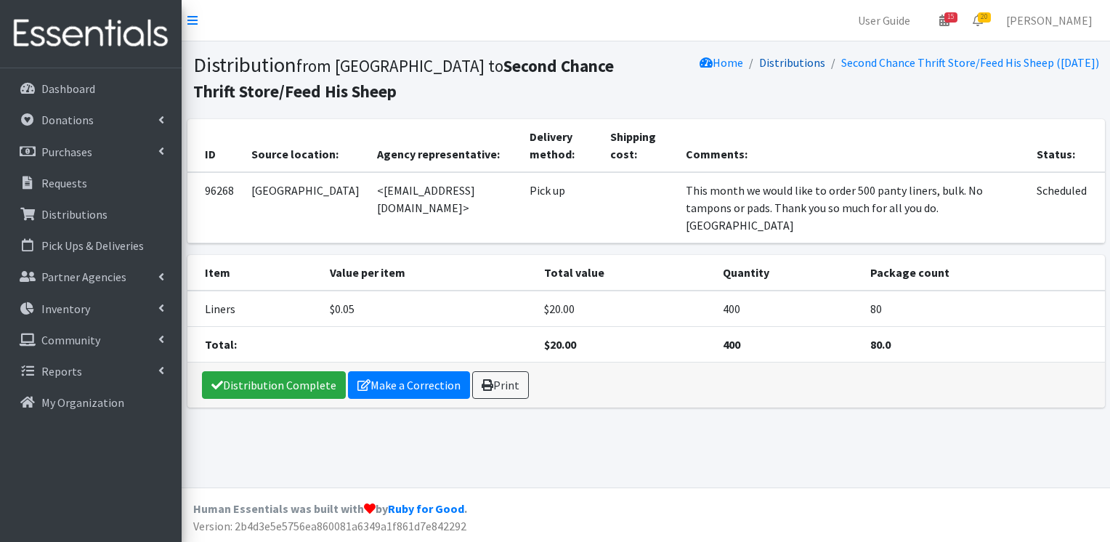
click at [781, 60] on link "Distributions" at bounding box center [792, 62] width 66 height 15
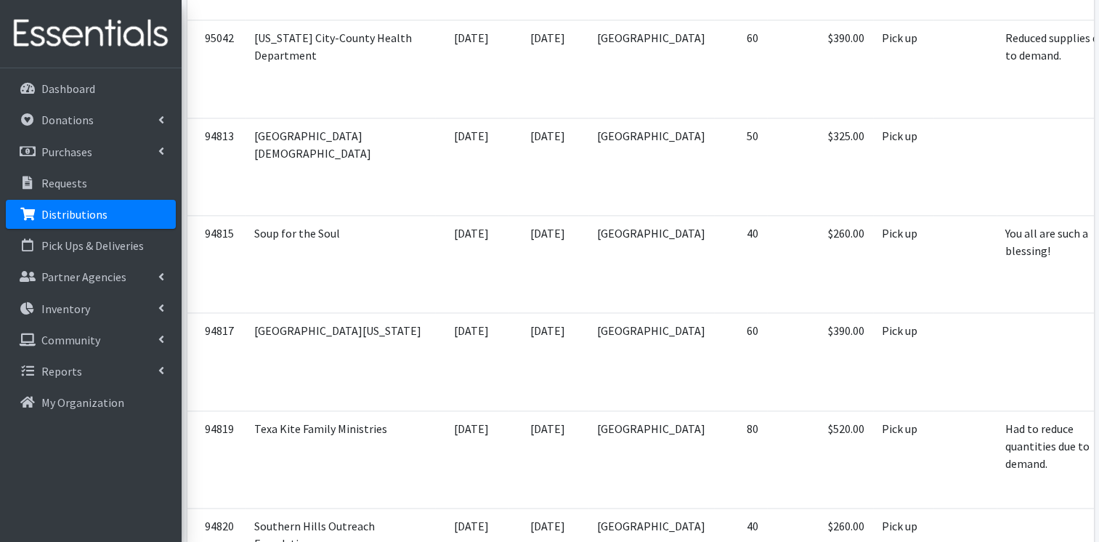
scroll to position [1925, 0]
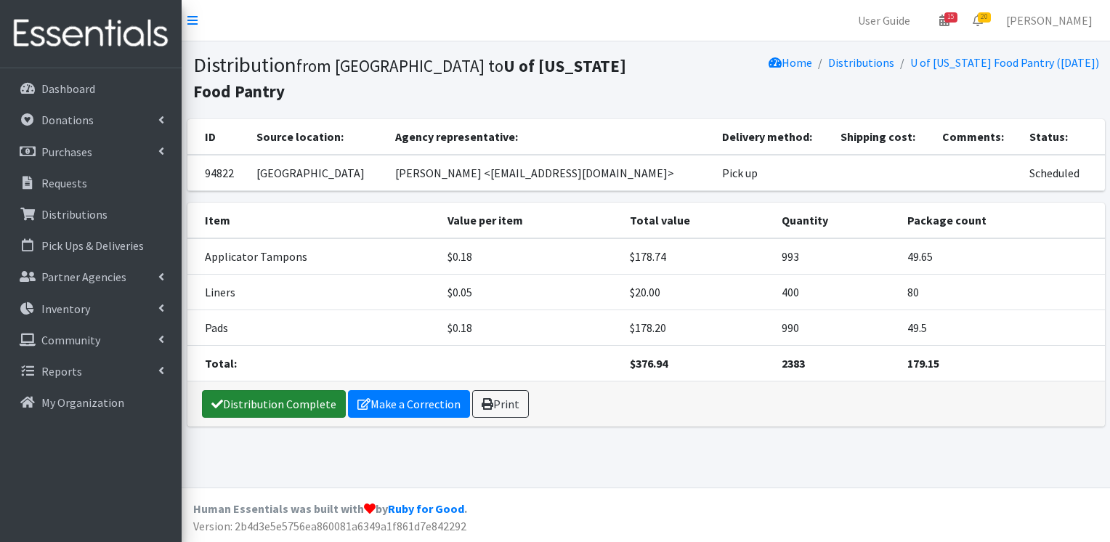
click at [265, 390] on link "Distribution Complete" at bounding box center [274, 404] width 144 height 28
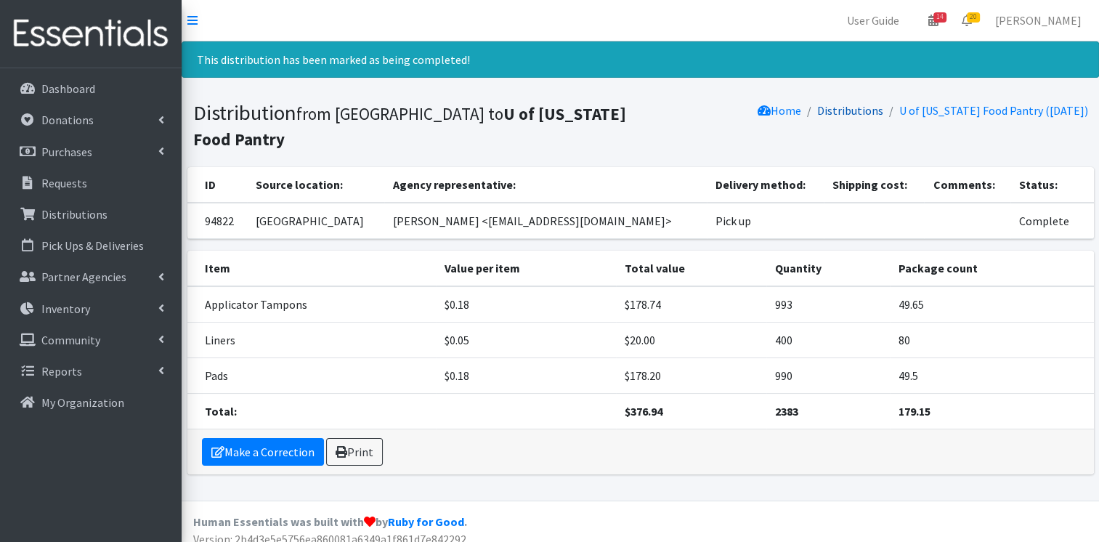
click at [858, 112] on link "Distributions" at bounding box center [850, 110] width 66 height 15
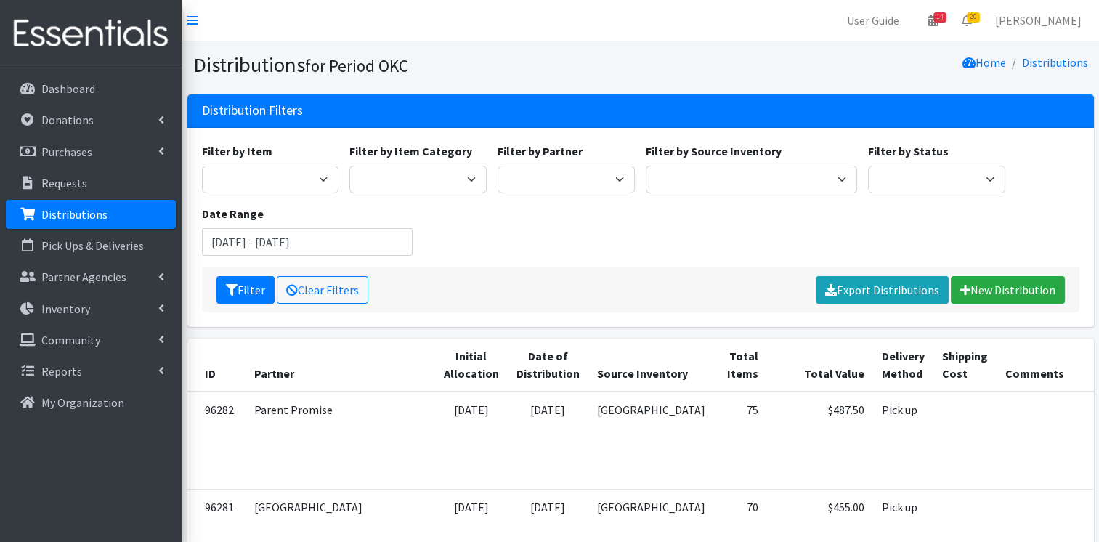
click at [573, 161] on div "Filter by Partner ACTNow Health and Wellness Fair ASTEC Schools Bagz of luv Inc…" at bounding box center [567, 167] width 148 height 51
click at [583, 181] on select "ACTNow Health and Wellness Fair ASTEC Schools Bagz of luv Inc Bethesda CannaChu…" at bounding box center [566, 180] width 137 height 28
select select "4265"
click at [498, 166] on select "ACTNow Health and Wellness Fair ASTEC Schools Bagz of luv Inc Bethesda CannaChu…" at bounding box center [566, 180] width 137 height 28
click at [251, 287] on button "Filter" at bounding box center [246, 290] width 58 height 28
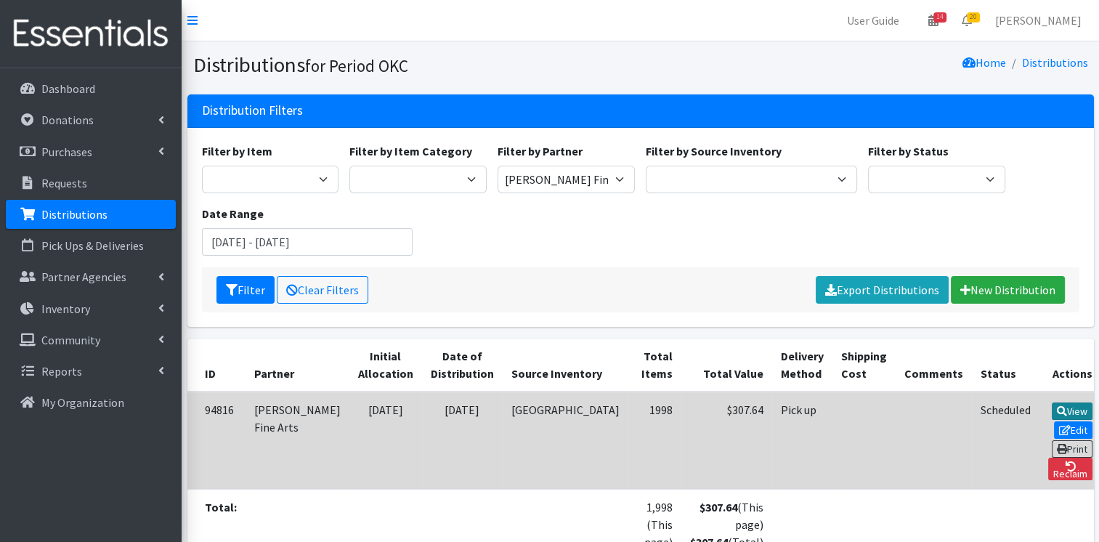
click at [1057, 406] on icon at bounding box center [1062, 411] width 10 height 10
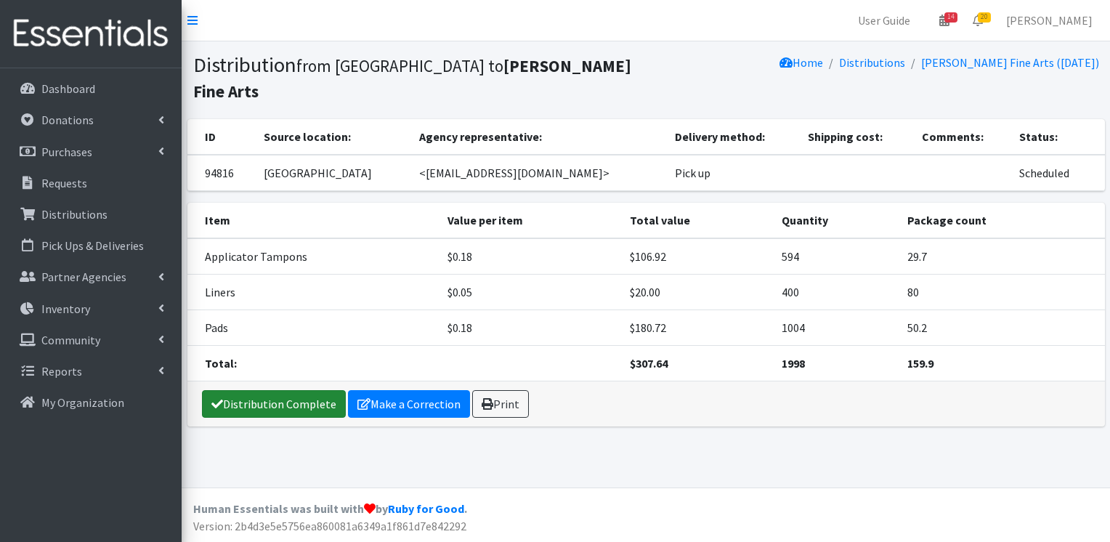
click at [234, 390] on link "Distribution Complete" at bounding box center [274, 404] width 144 height 28
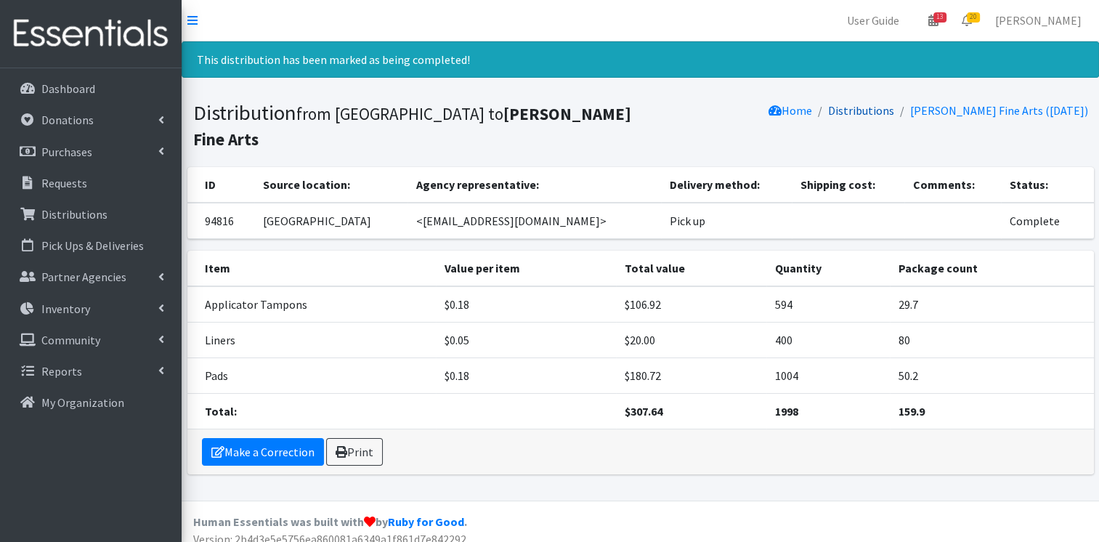
click at [894, 112] on link "Distributions" at bounding box center [861, 110] width 66 height 15
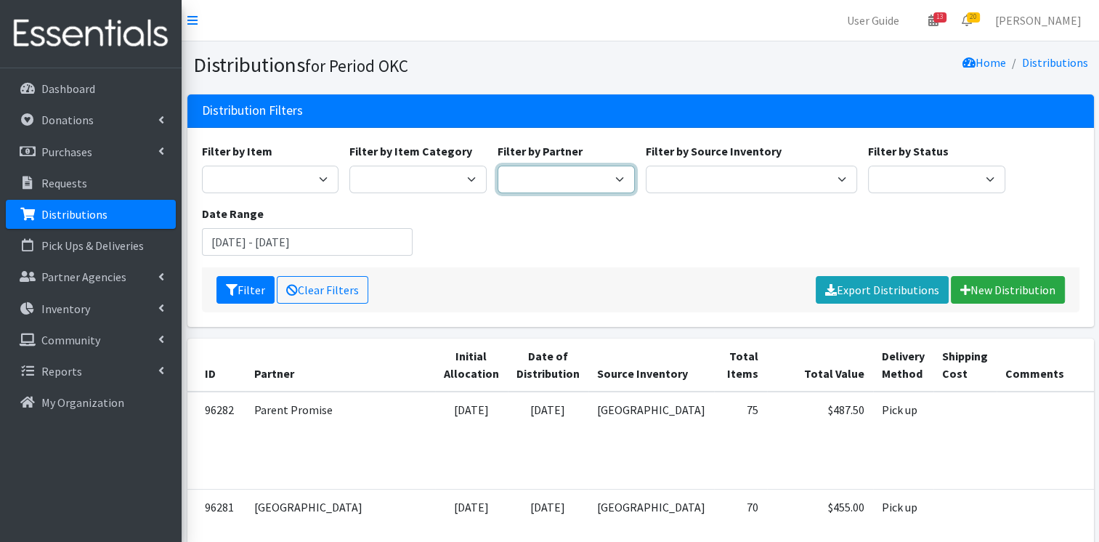
click at [607, 190] on select "ACTNow Health and Wellness Fair ASTEC Schools Bagz of luv Inc Bethesda CannaChu…" at bounding box center [566, 180] width 137 height 28
select select "4919"
click at [498, 166] on select "ACTNow Health and Wellness Fair ASTEC Schools Bagz of luv Inc Bethesda CannaChu…" at bounding box center [566, 180] width 137 height 28
click at [238, 296] on button "Filter" at bounding box center [246, 290] width 58 height 28
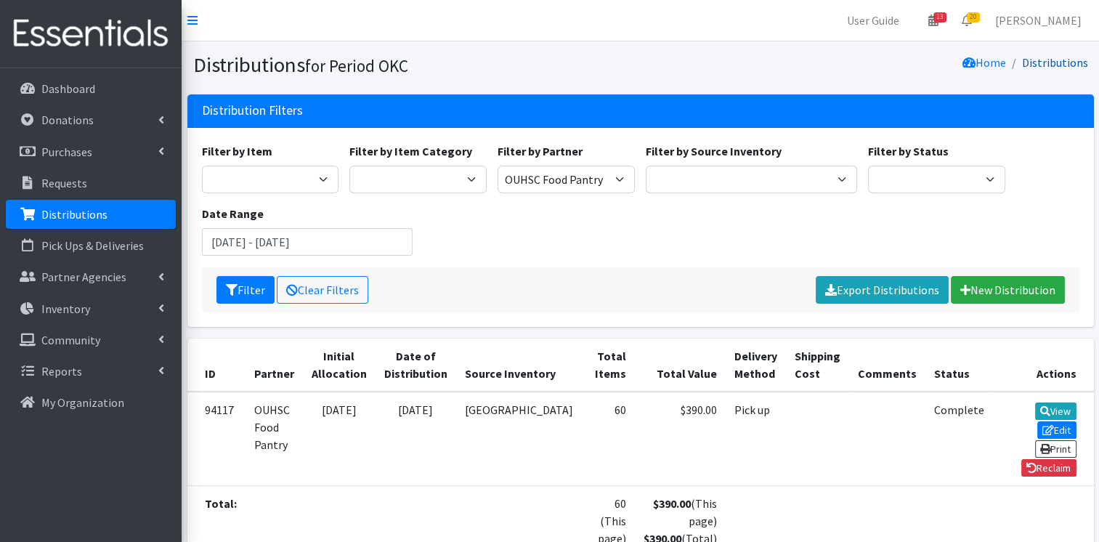
click at [1043, 60] on link "Distributions" at bounding box center [1055, 62] width 66 height 15
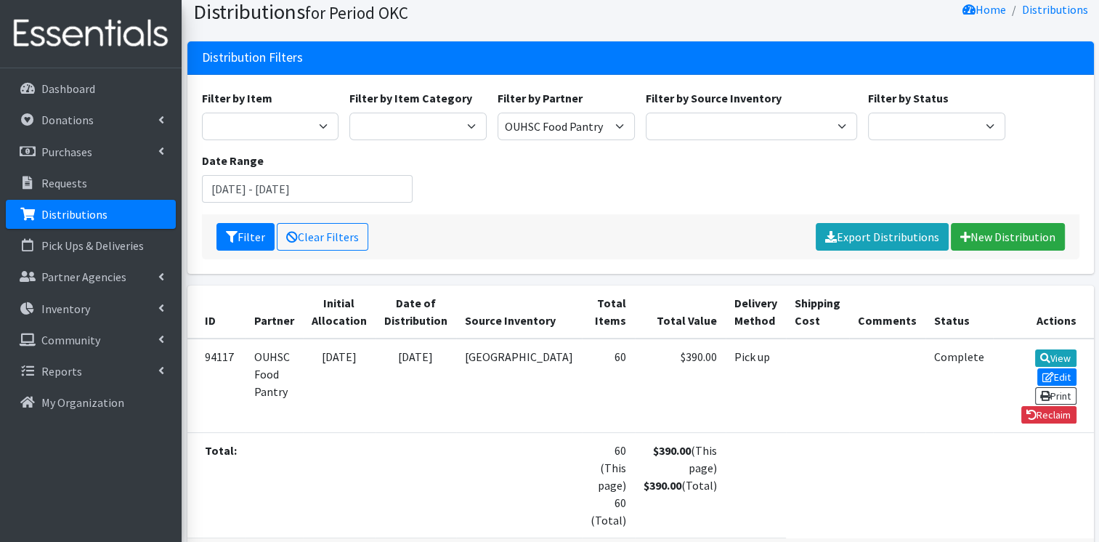
scroll to position [108, 0]
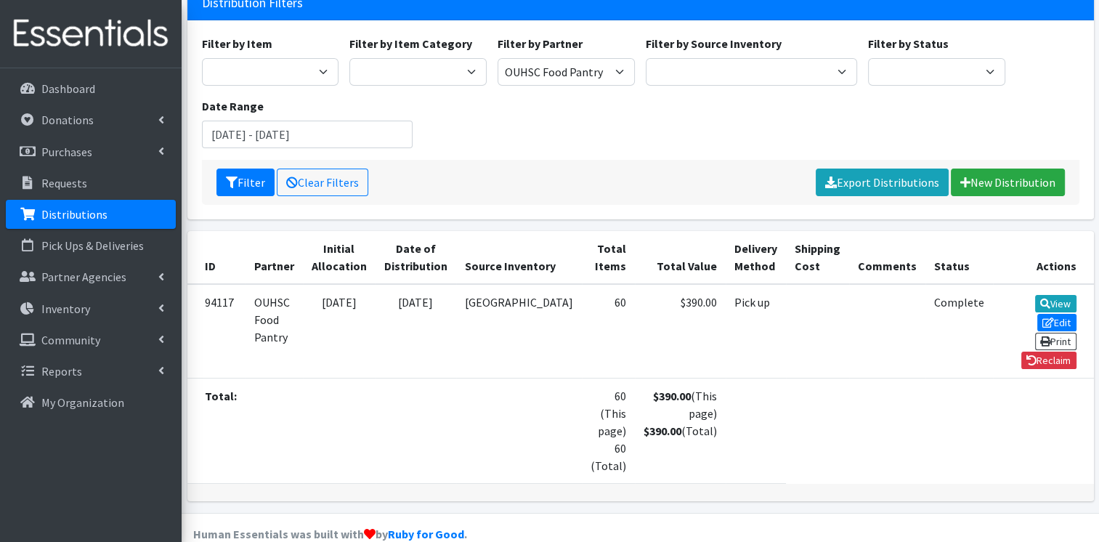
click at [57, 221] on p "Distributions" at bounding box center [74, 214] width 66 height 15
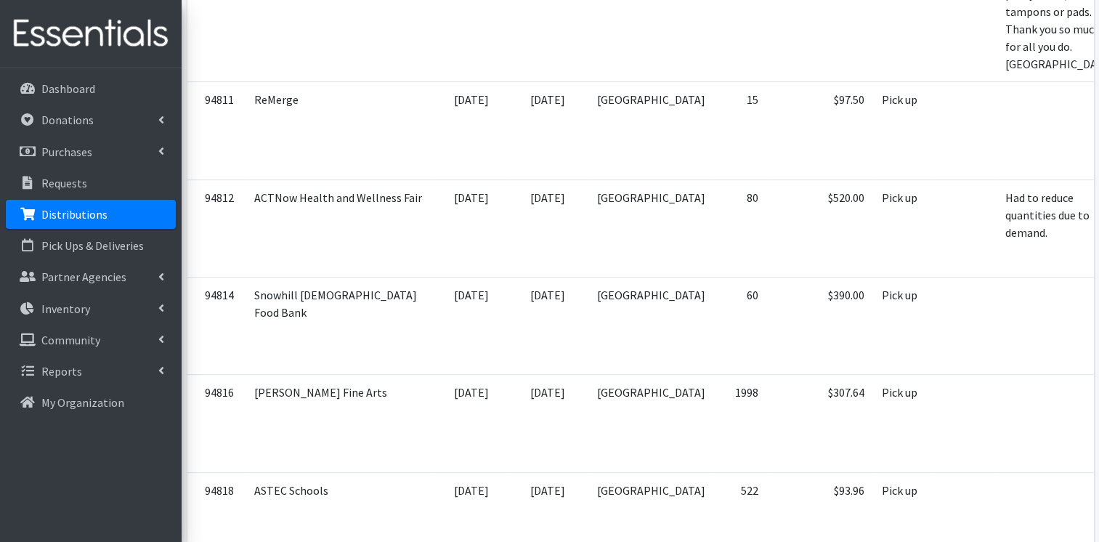
scroll to position [666, 0]
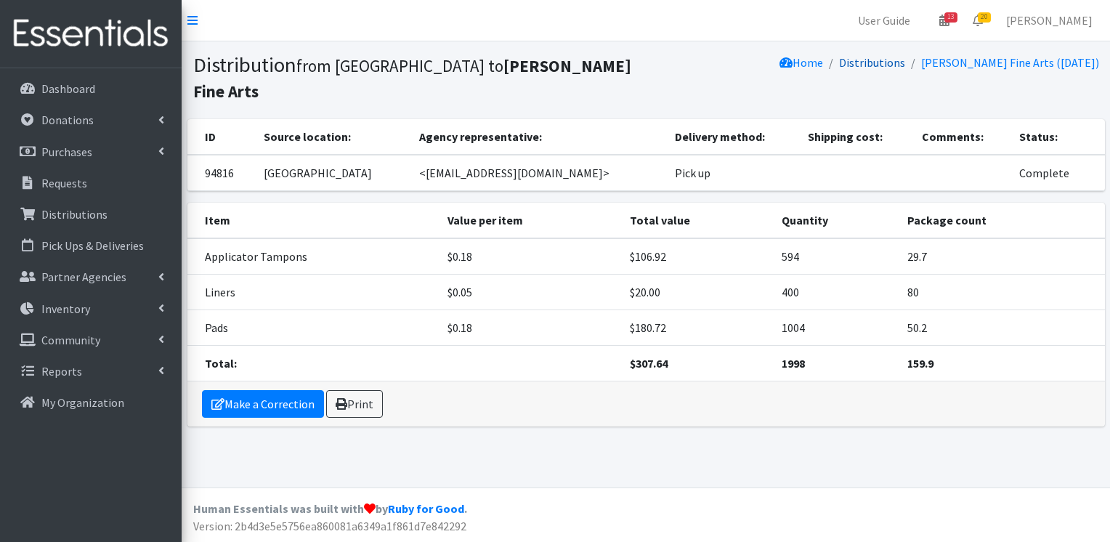
click at [905, 65] on link "Distributions" at bounding box center [872, 62] width 66 height 15
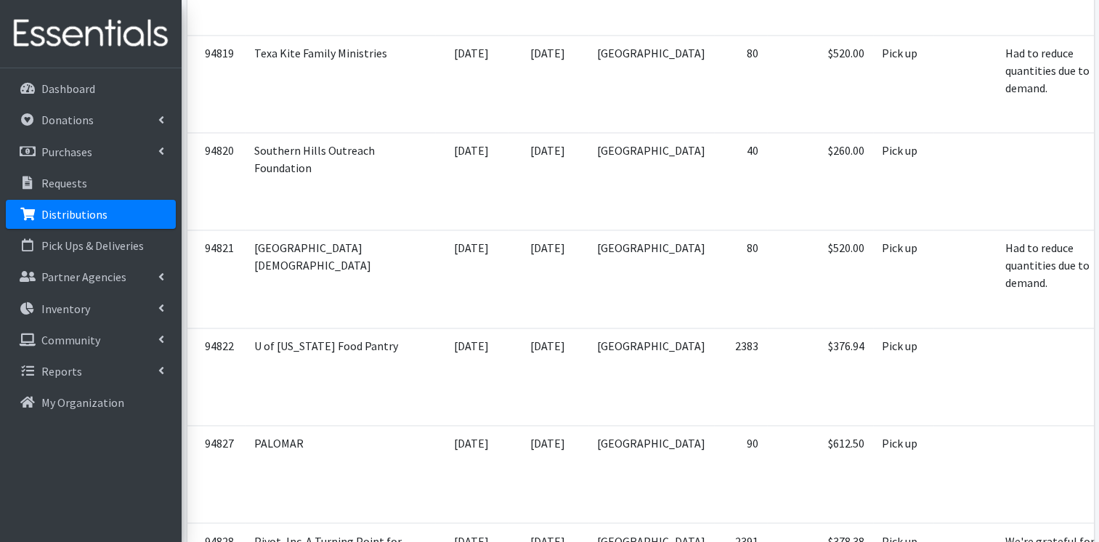
scroll to position [2288, 0]
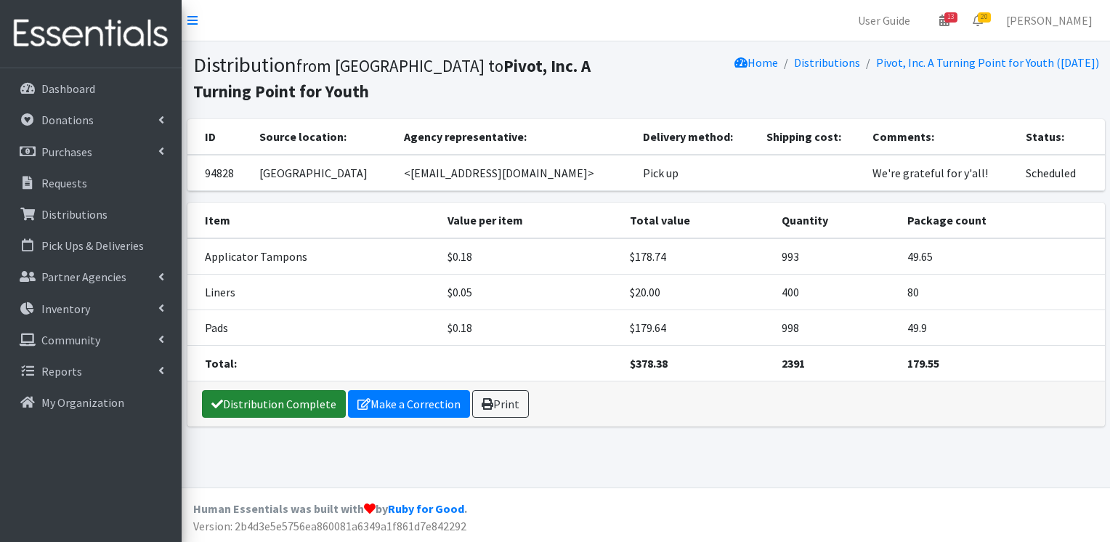
click at [256, 397] on link "Distribution Complete" at bounding box center [274, 404] width 144 height 28
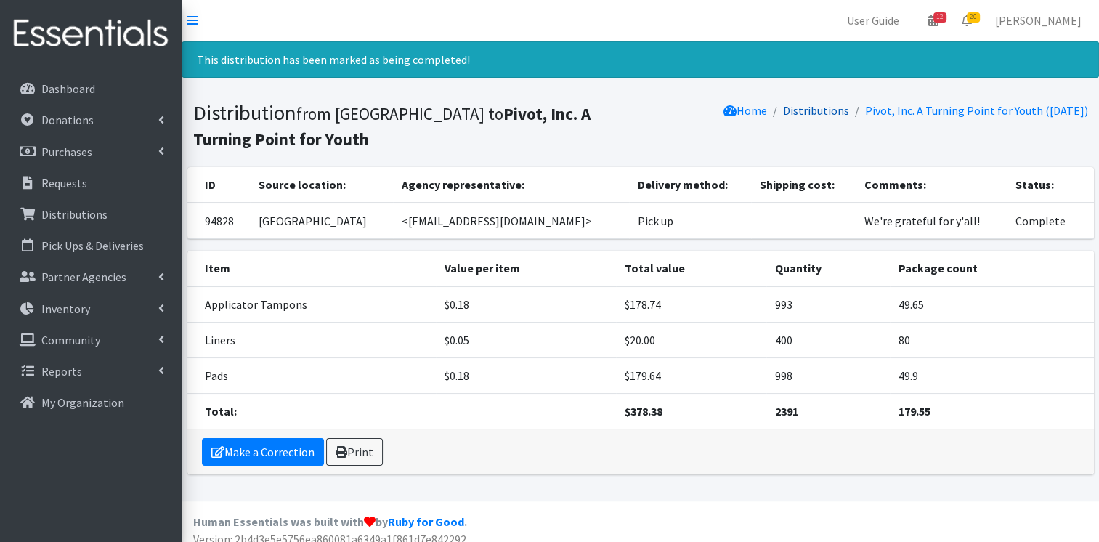
click at [806, 112] on link "Distributions" at bounding box center [816, 110] width 66 height 15
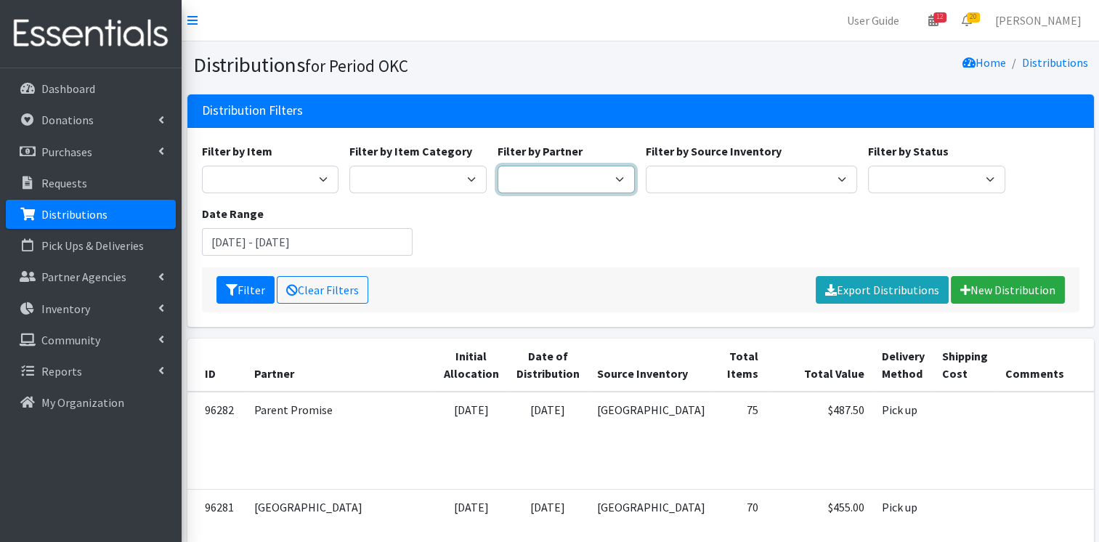
click at [605, 182] on select "ACTNow Health and Wellness Fair ASTEC Schools Bagz of luv Inc Bethesda CannaChu…" at bounding box center [566, 180] width 137 height 28
select select "6409"
click at [498, 166] on select "ACTNow Health and Wellness Fair ASTEC Schools Bagz of luv Inc Bethesda CannaChu…" at bounding box center [566, 180] width 137 height 28
click at [238, 294] on button "Filter" at bounding box center [246, 290] width 58 height 28
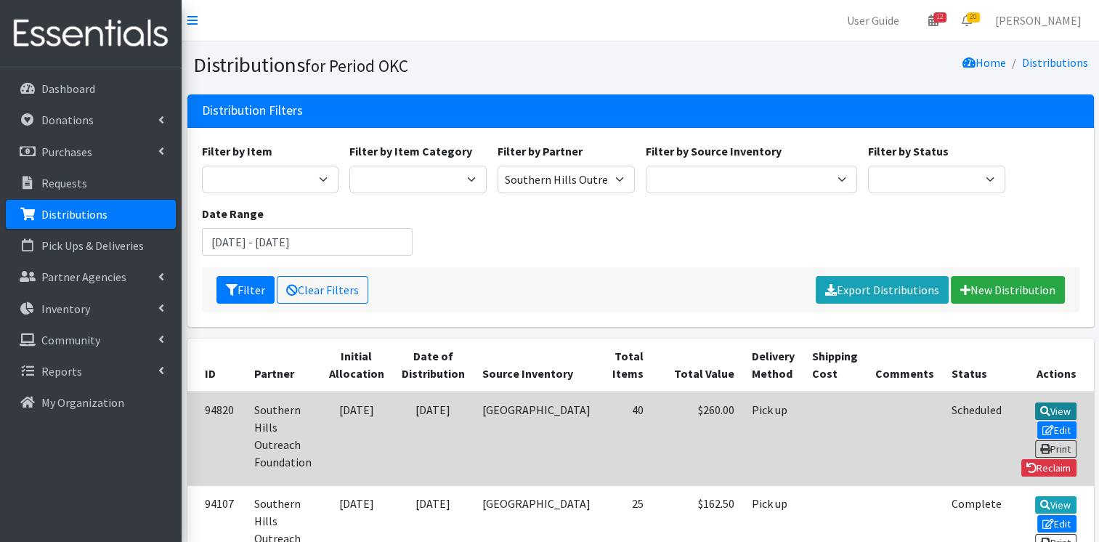
click at [1035, 403] on link "View" at bounding box center [1055, 411] width 41 height 17
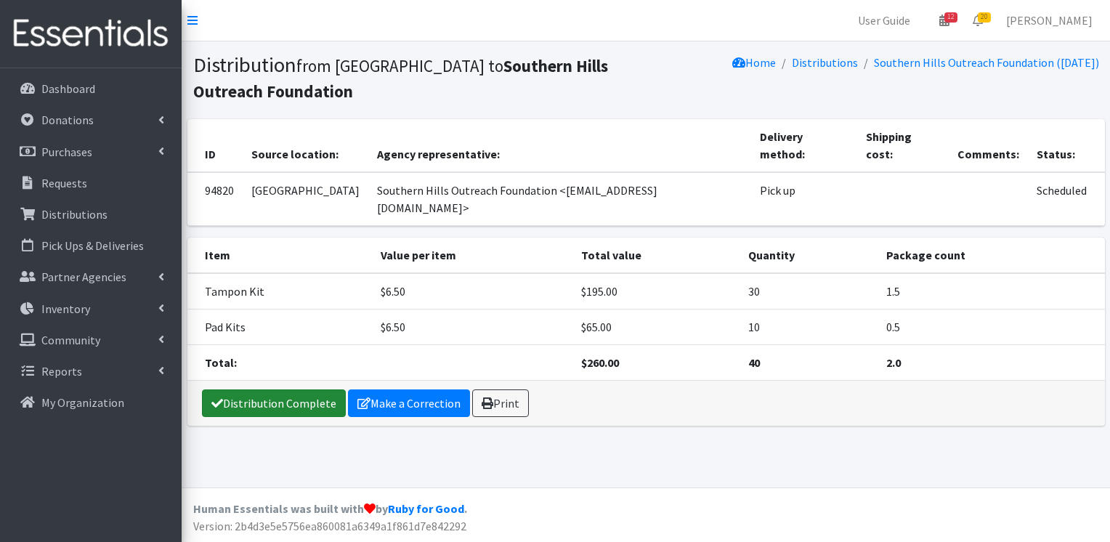
click at [303, 389] on link "Distribution Complete" at bounding box center [274, 403] width 144 height 28
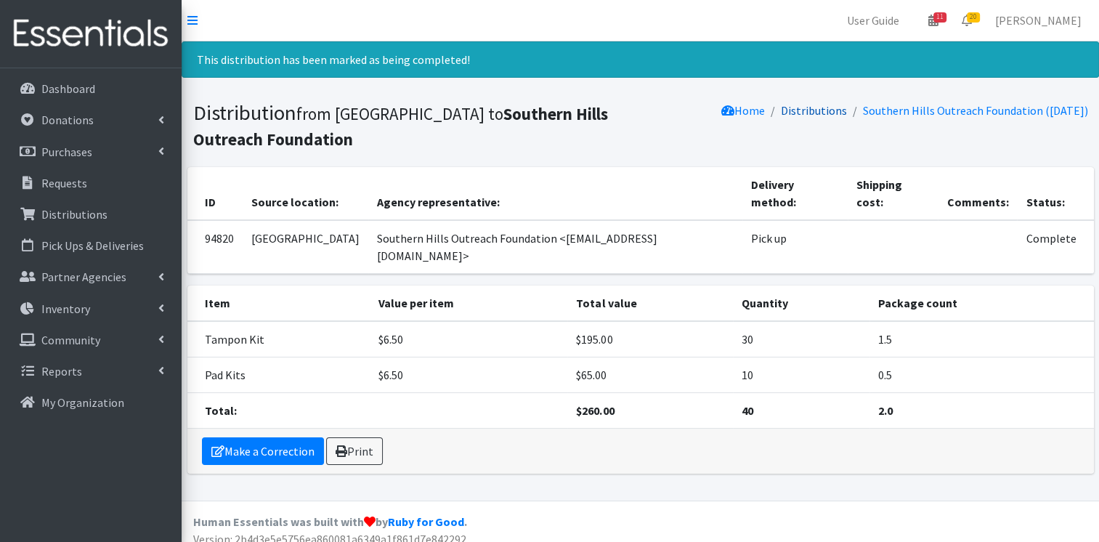
click at [794, 109] on link "Distributions" at bounding box center [814, 110] width 66 height 15
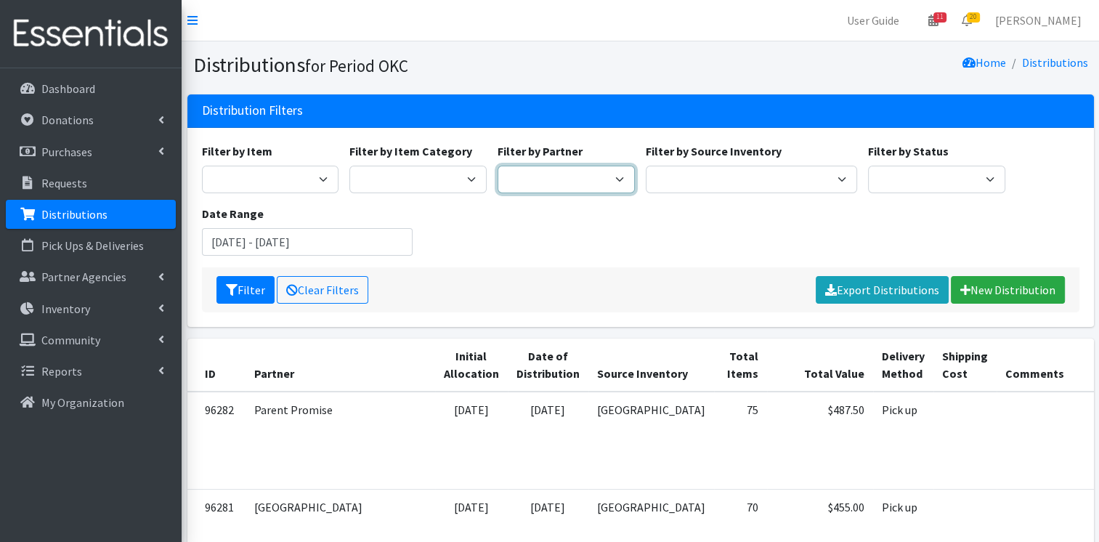
click at [585, 182] on select "ACTNow Health and Wellness Fair ASTEC Schools Bagz of luv Inc Bethesda CannaChu…" at bounding box center [566, 180] width 137 height 28
select select "4802"
click at [498, 166] on select "ACTNow Health and Wellness Fair ASTEC Schools Bagz of luv Inc Bethesda CannaChu…" at bounding box center [566, 180] width 137 height 28
click at [255, 287] on button "Filter" at bounding box center [246, 290] width 58 height 28
